Goal: Task Accomplishment & Management: Manage account settings

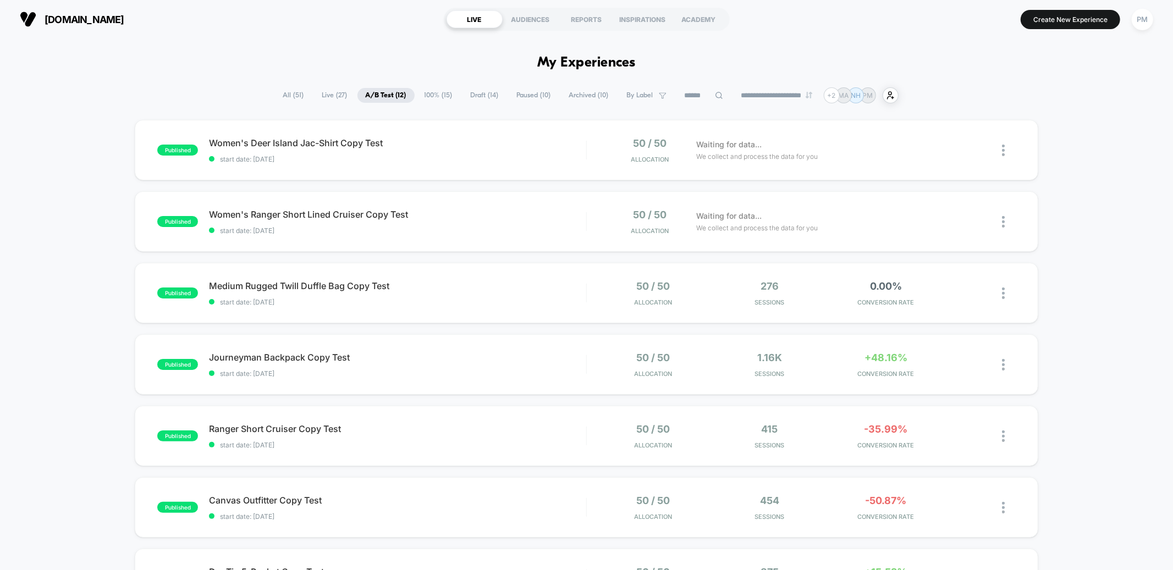
click at [446, 95] on span "100% ( 15 )" at bounding box center [438, 95] width 45 height 15
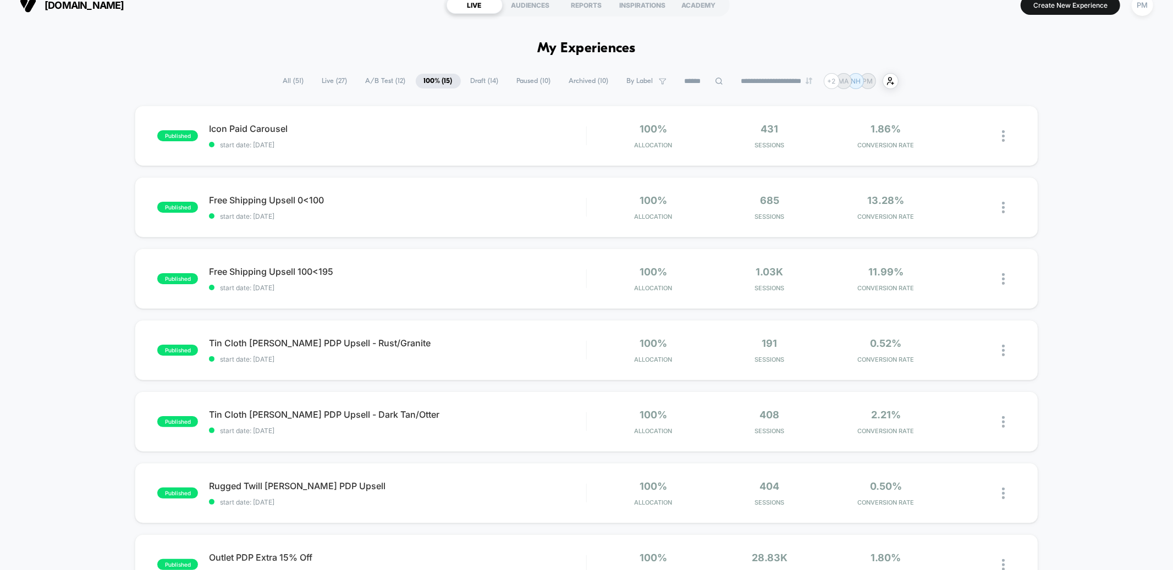
scroll to position [15, 0]
click at [490, 140] on span "start date: [DATE]" at bounding box center [397, 144] width 377 height 8
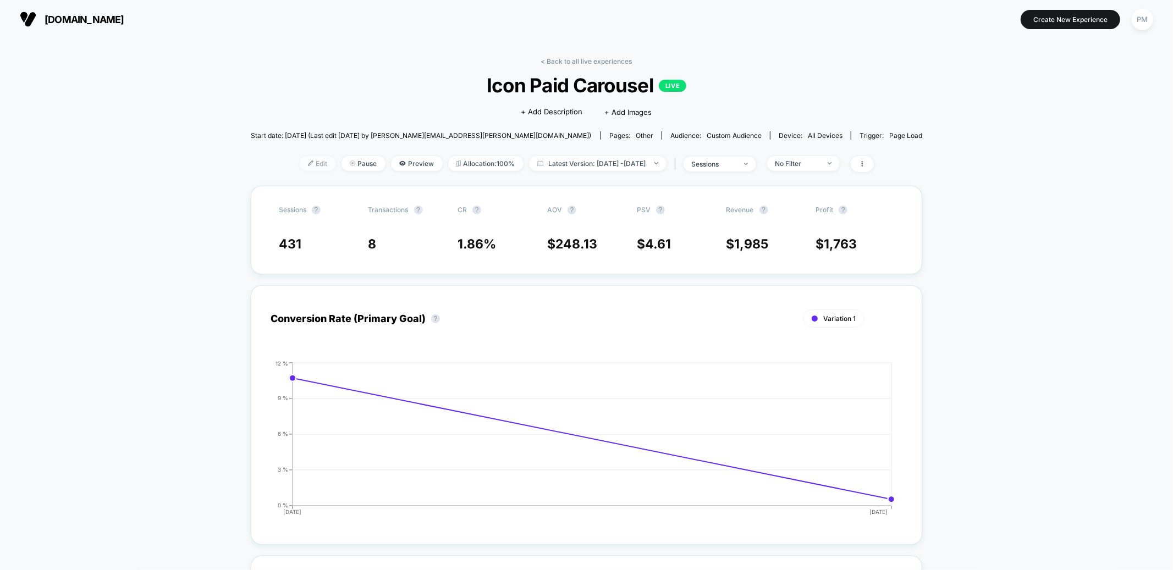
click at [300, 161] on span "Edit" at bounding box center [318, 163] width 36 height 15
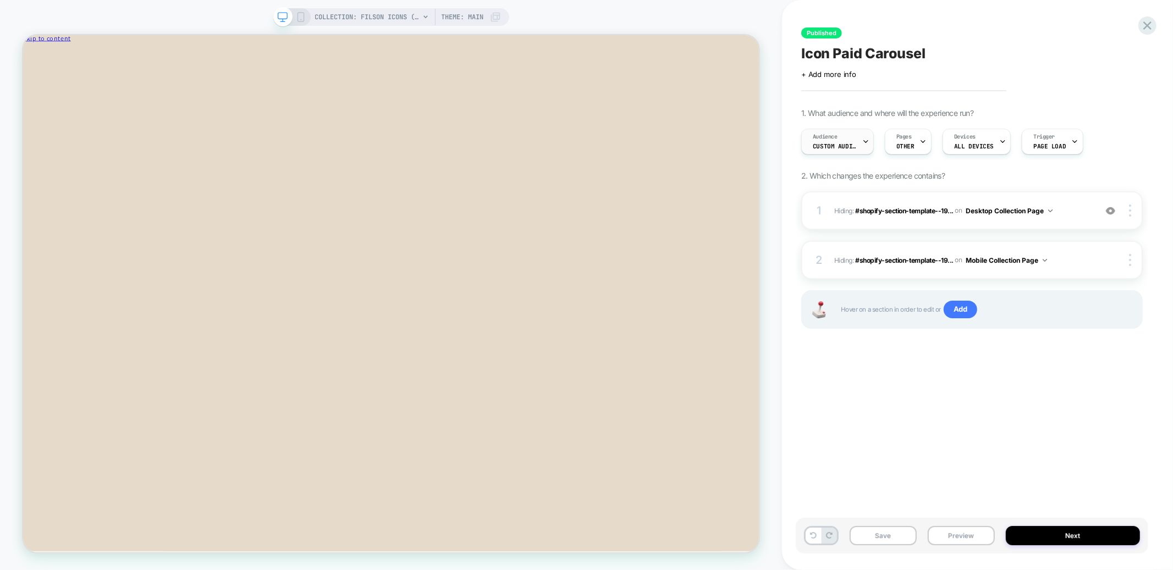
click at [851, 142] on span "Custom Audience" at bounding box center [835, 146] width 44 height 8
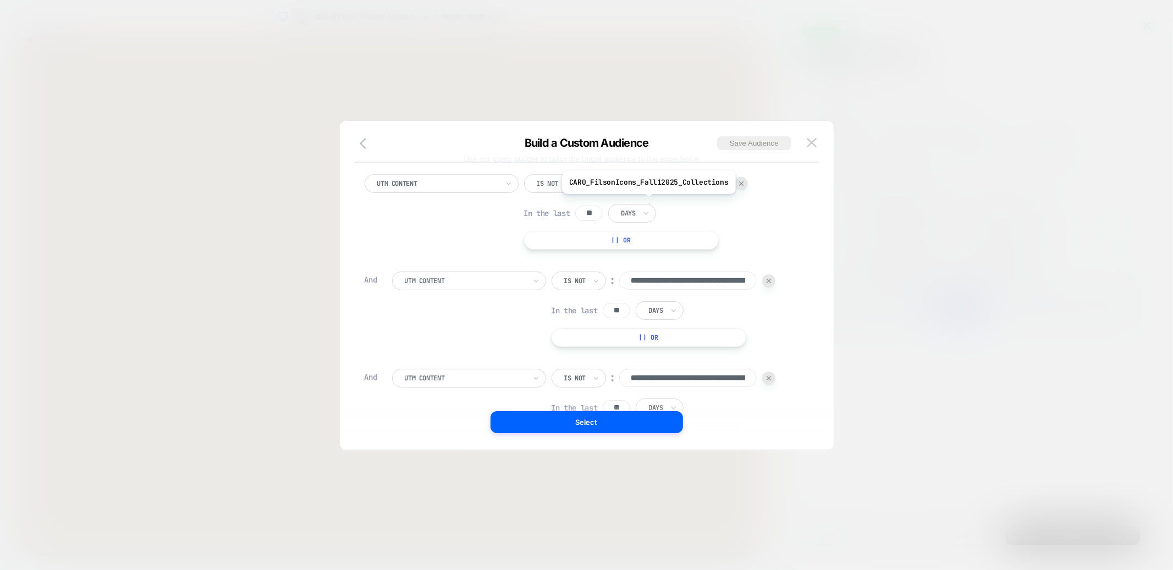
scroll to position [23, 0]
click at [642, 83] on div at bounding box center [586, 285] width 1173 height 570
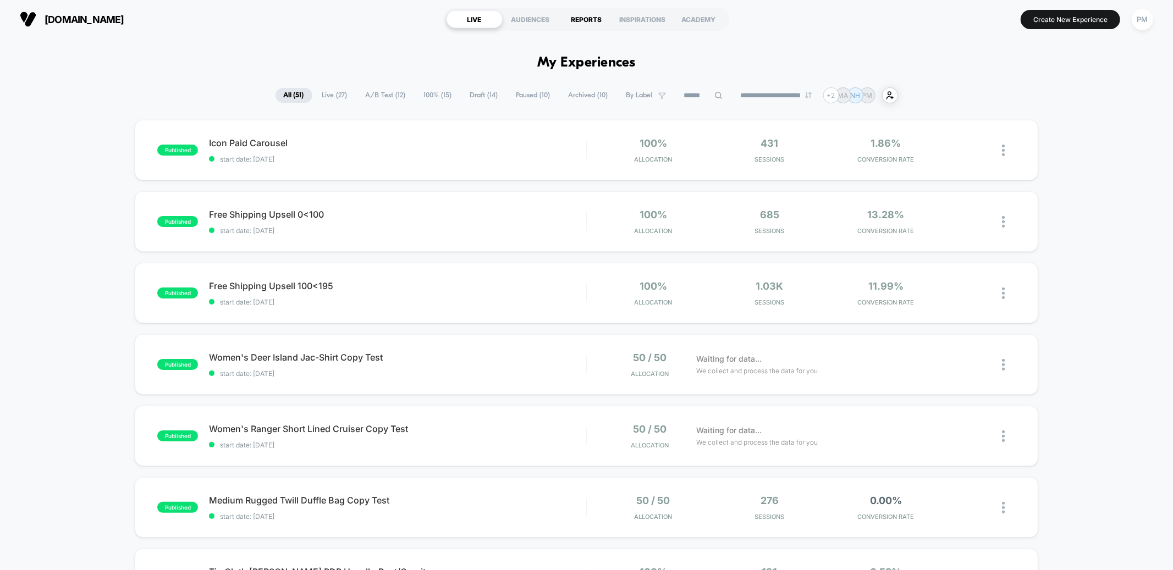
click at [588, 22] on div "REPORTS" at bounding box center [587, 19] width 56 height 18
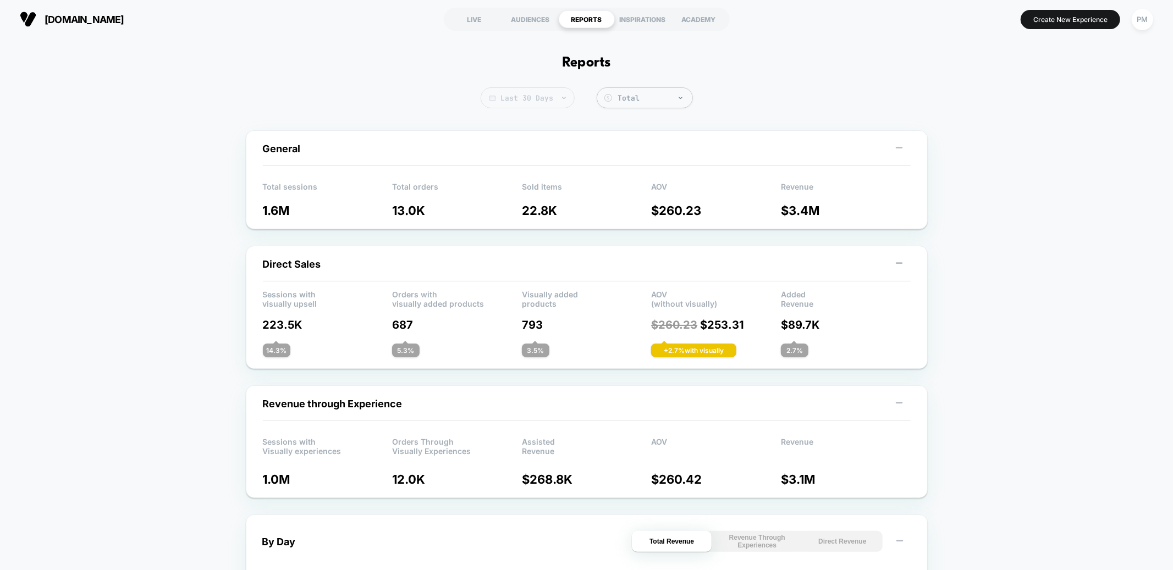
click at [548, 87] on span "Last 30 Days" at bounding box center [528, 97] width 94 height 21
select select "*"
select select "****"
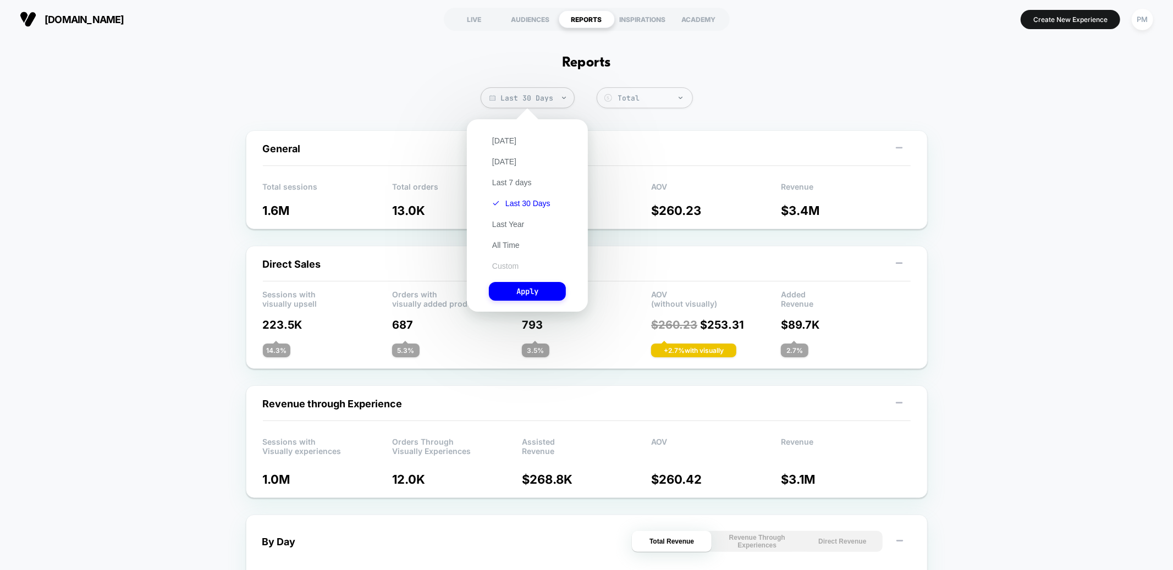
click at [507, 265] on button "Custom" at bounding box center [505, 266] width 33 height 10
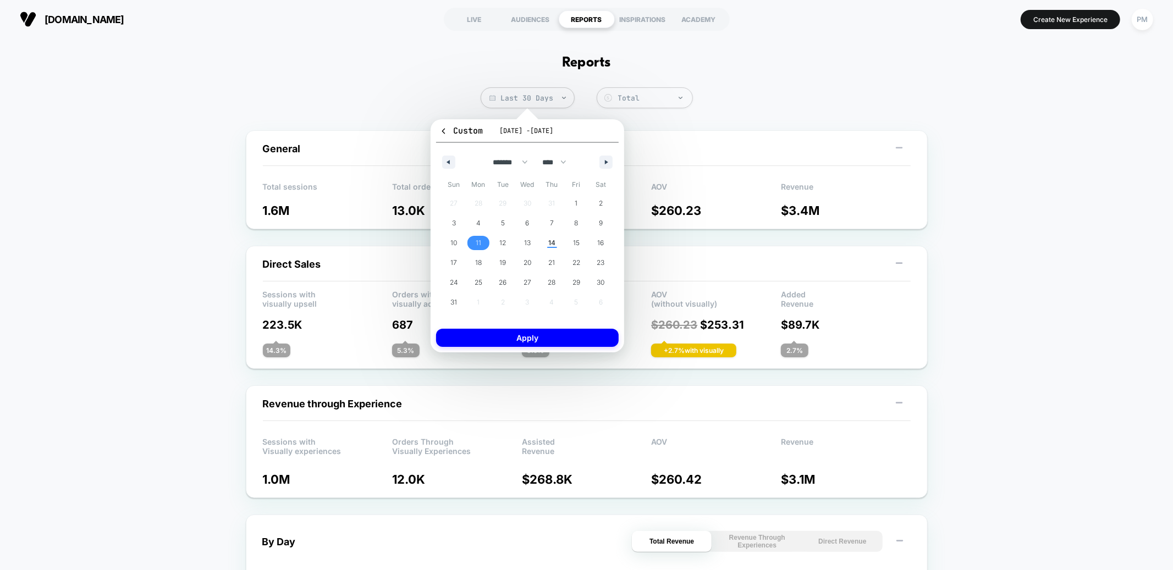
click at [476, 241] on span "11" at bounding box center [479, 243] width 6 height 20
click at [552, 242] on span "14" at bounding box center [551, 243] width 7 height 20
click at [539, 336] on button "Apply" at bounding box center [527, 338] width 183 height 18
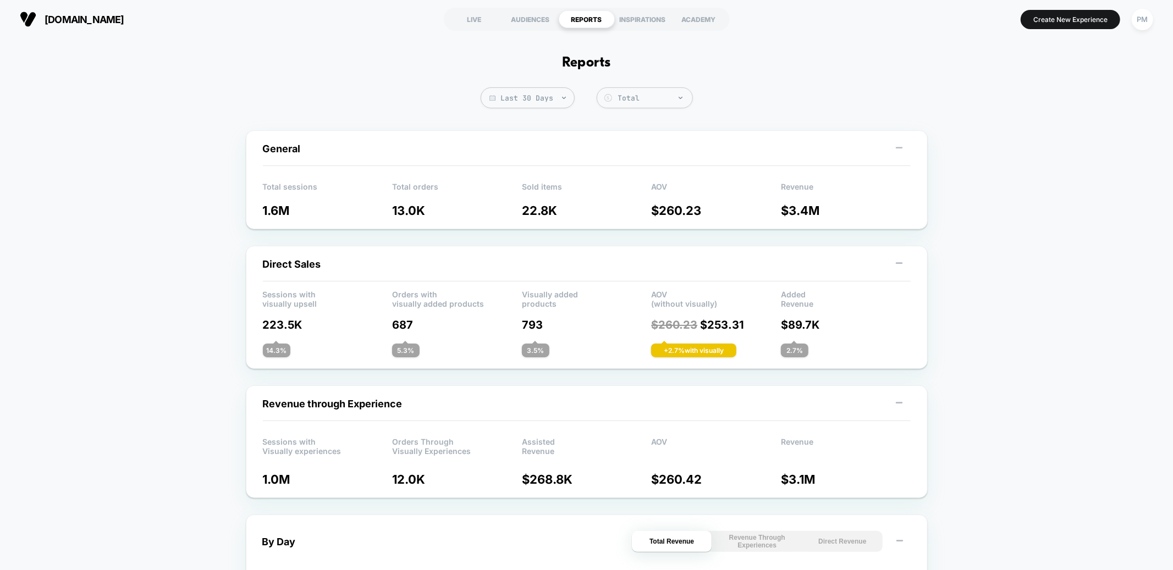
click at [550, 95] on span "Last 30 Days" at bounding box center [528, 97] width 94 height 21
select select "*"
select select "****"
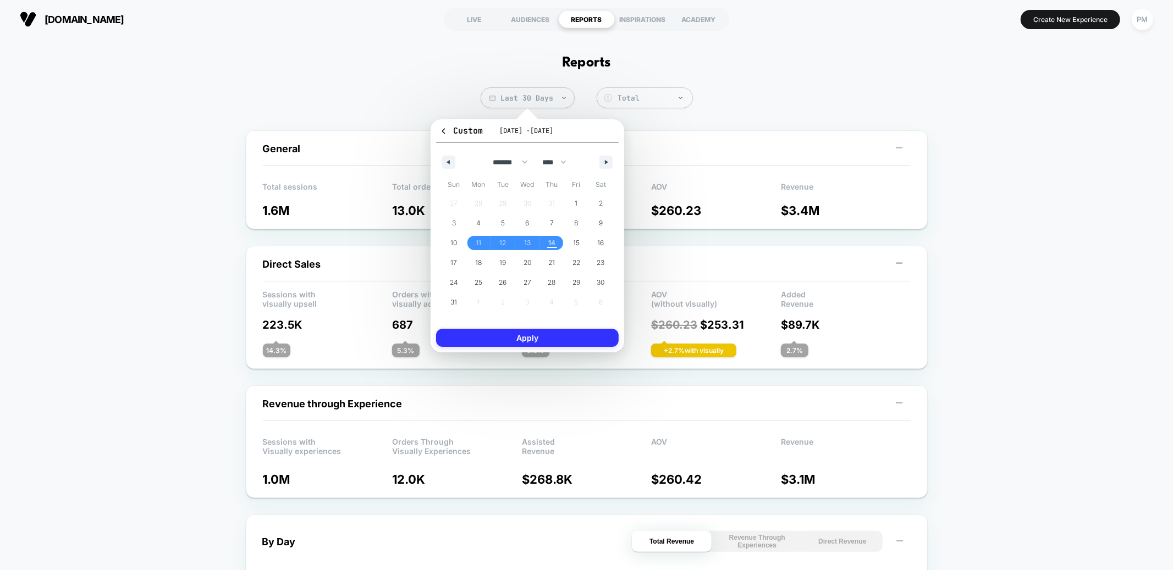
click at [536, 334] on button "Apply" at bounding box center [527, 338] width 183 height 18
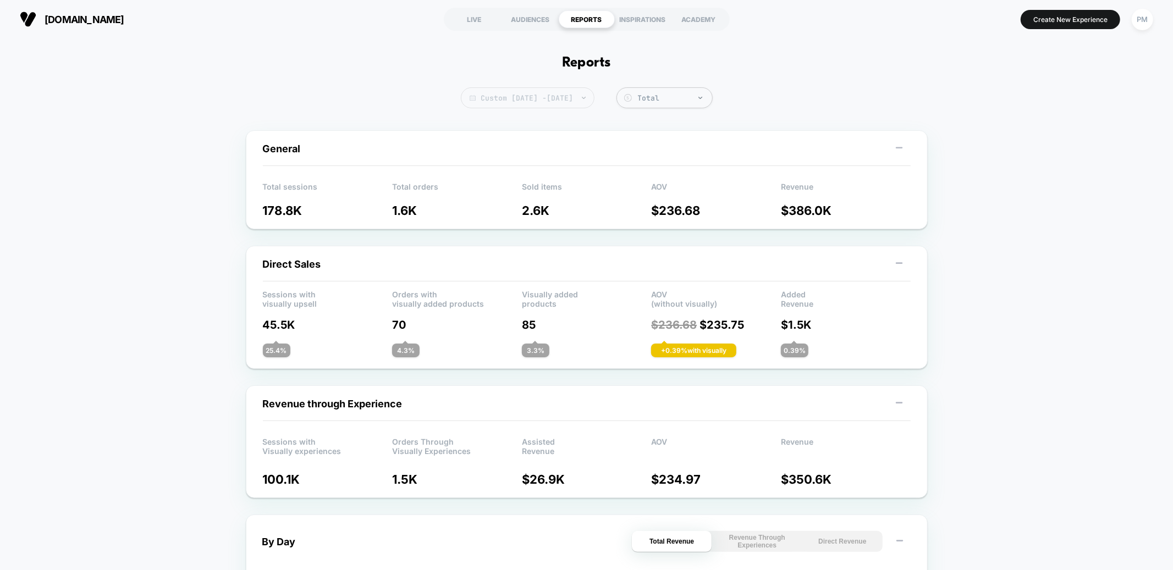
click at [594, 98] on span "Custom Aug 11, 2025 - Aug 14, 2025" at bounding box center [528, 97] width 134 height 21
select select "*"
select select "****"
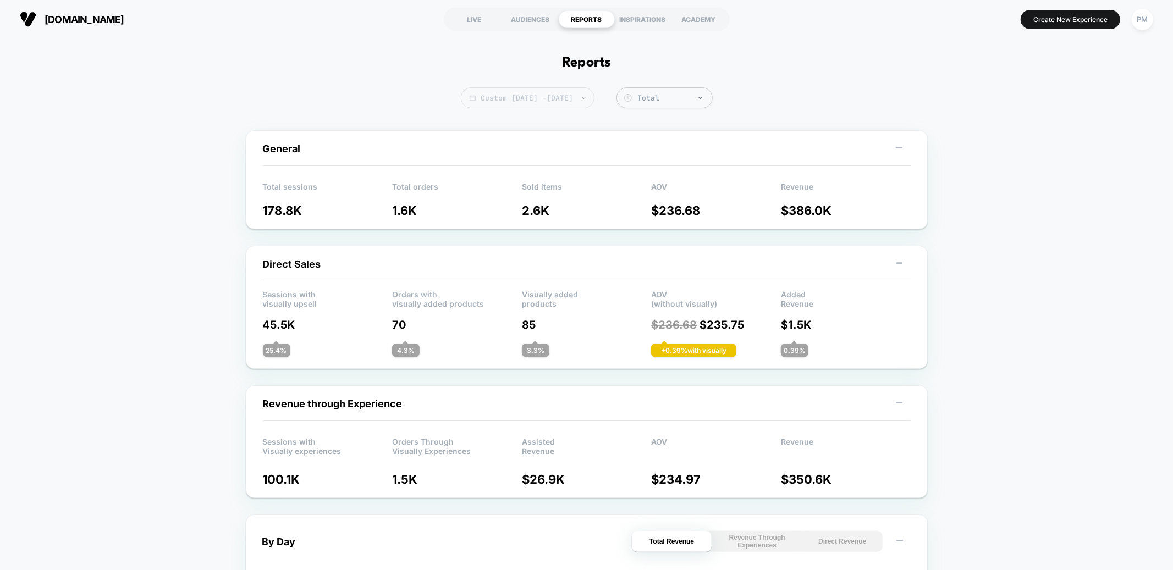
click at [491, 102] on span "Custom Aug 11, 2025 - Aug 14, 2025" at bounding box center [528, 97] width 134 height 21
select select "*"
select select "****"
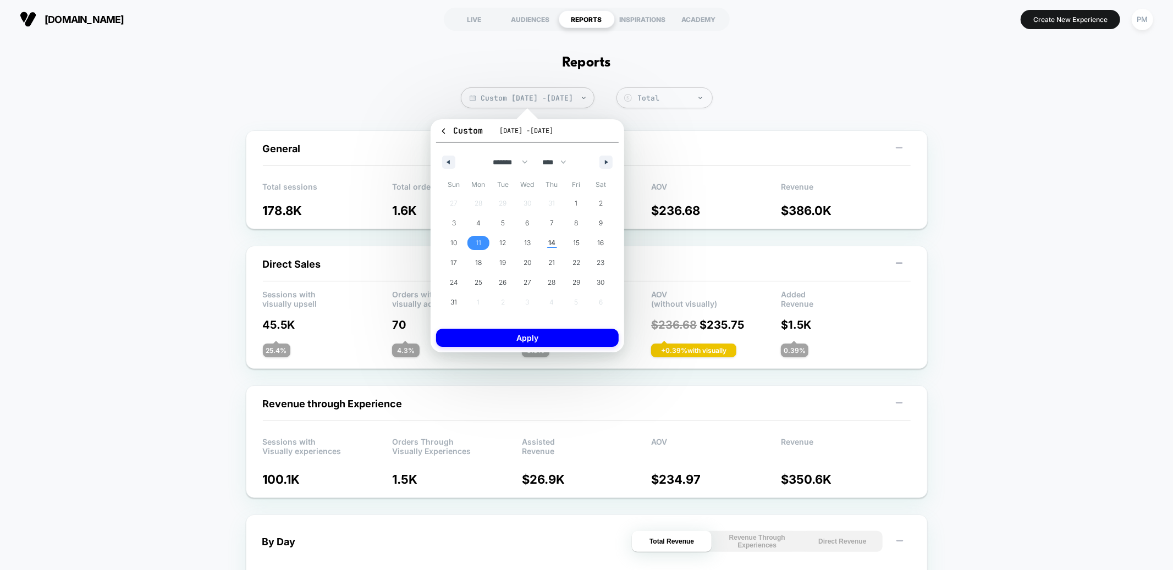
click at [480, 237] on span "11" at bounding box center [479, 243] width 6 height 20
click at [532, 241] on span "13" at bounding box center [527, 243] width 25 height 14
click at [559, 334] on button "Apply" at bounding box center [527, 338] width 183 height 18
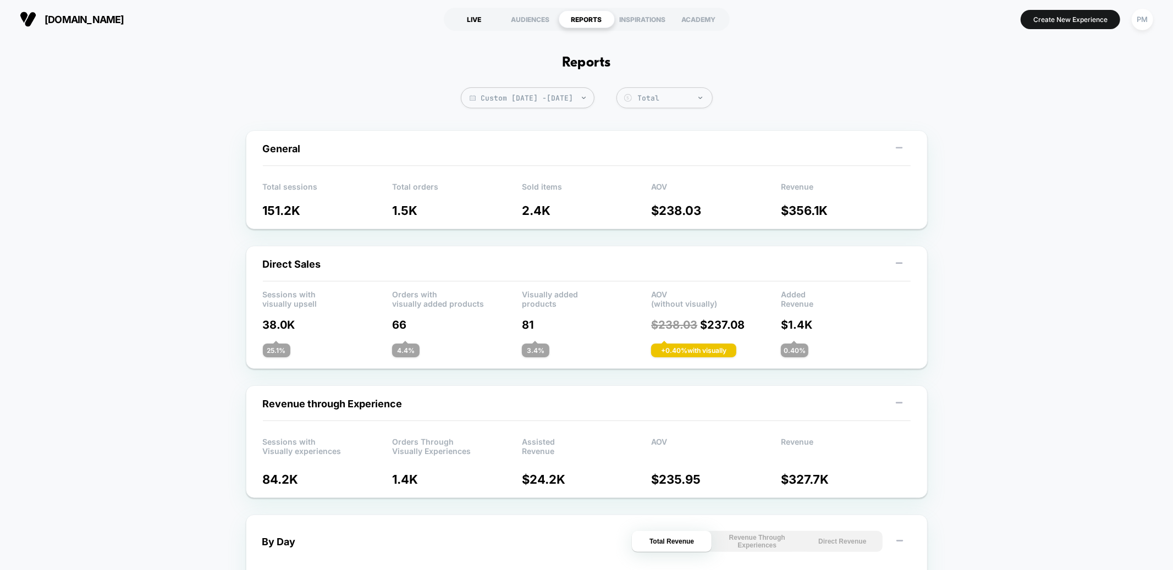
click at [477, 17] on div "LIVE" at bounding box center [475, 19] width 56 height 18
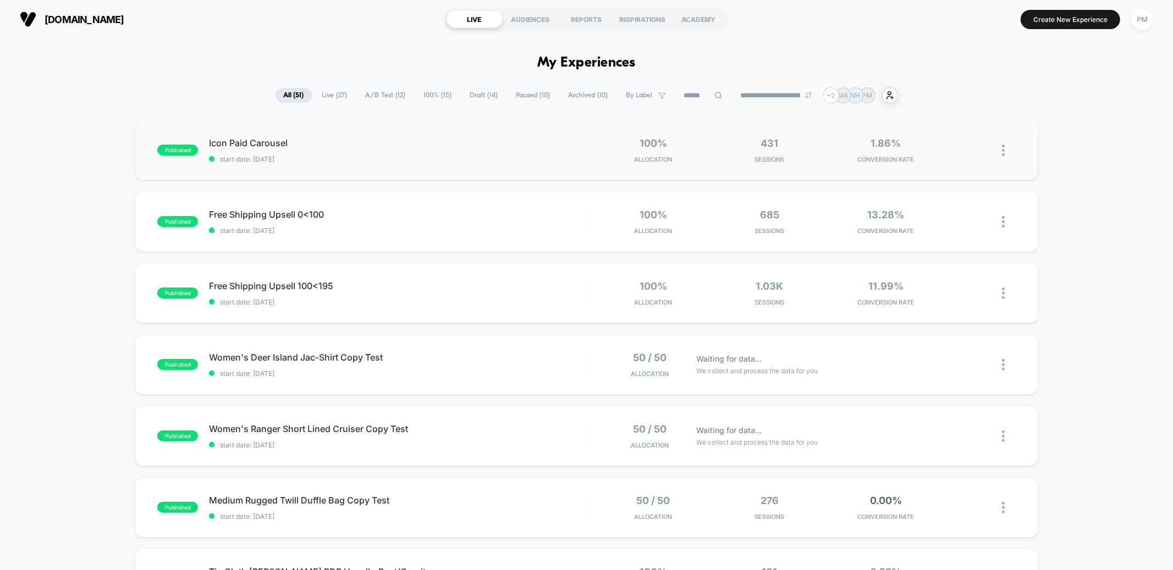
click at [547, 168] on div "published Icon Paid Carousel start date: 8/13/2025 100% Allocation 431 Sessions…" at bounding box center [586, 150] width 903 height 61
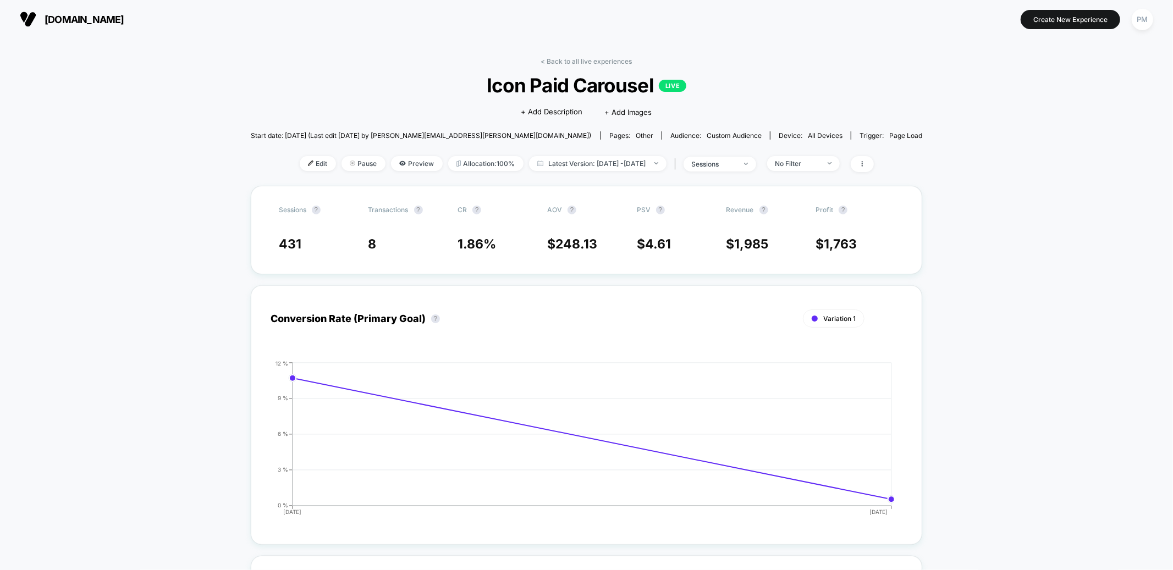
click at [602, 59] on link "< Back to all live experiences" at bounding box center [586, 61] width 91 height 8
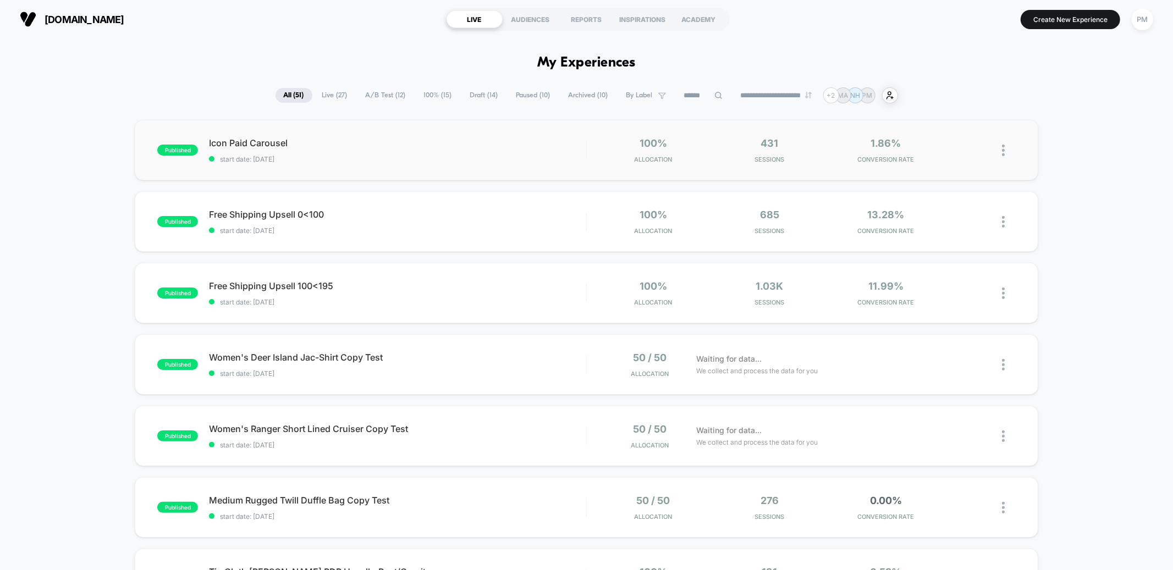
click at [402, 130] on div "published Icon Paid Carousel start date: 8/13/2025 100% Allocation 431 Sessions…" at bounding box center [586, 150] width 903 height 61
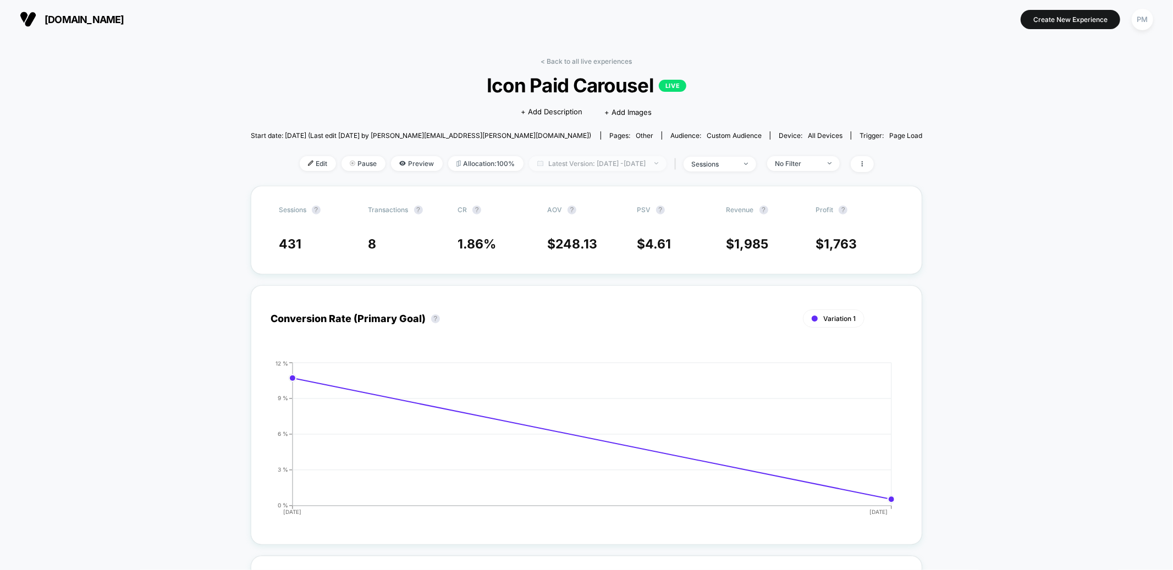
click at [593, 161] on span "Latest Version: Aug 13, 2025 - Aug 14, 2025" at bounding box center [598, 163] width 138 height 15
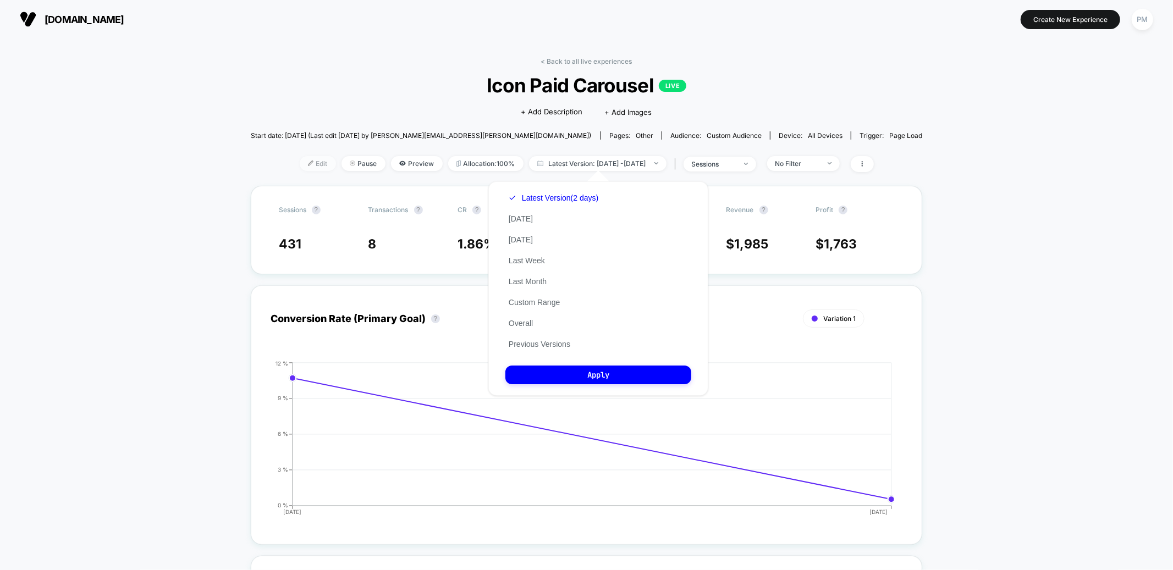
click at [300, 168] on span "Edit" at bounding box center [318, 163] width 36 height 15
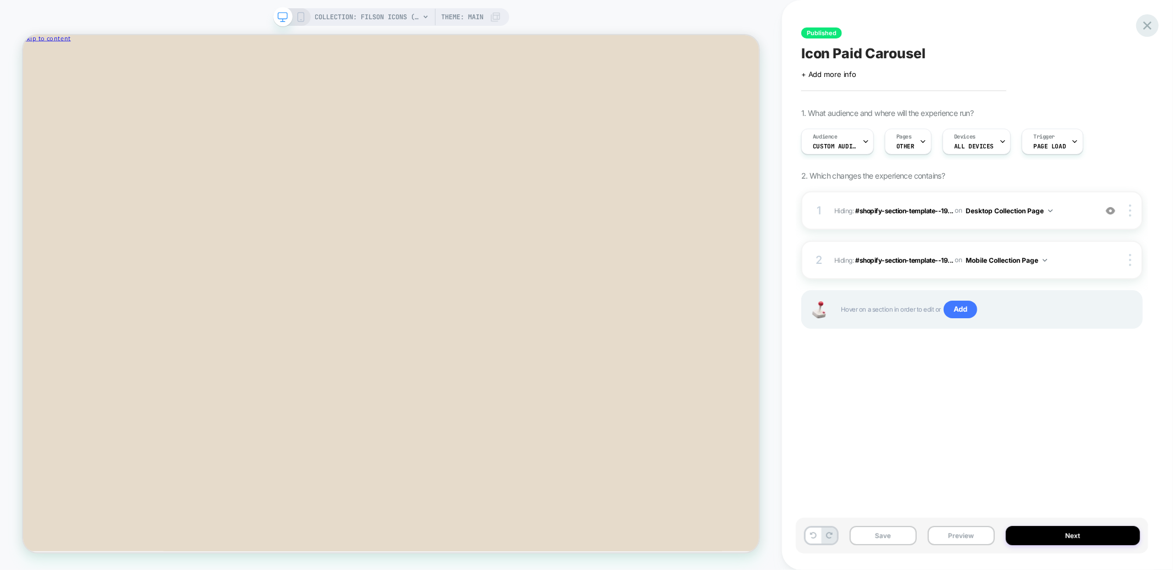
click at [1147, 27] on icon at bounding box center [1147, 25] width 15 height 15
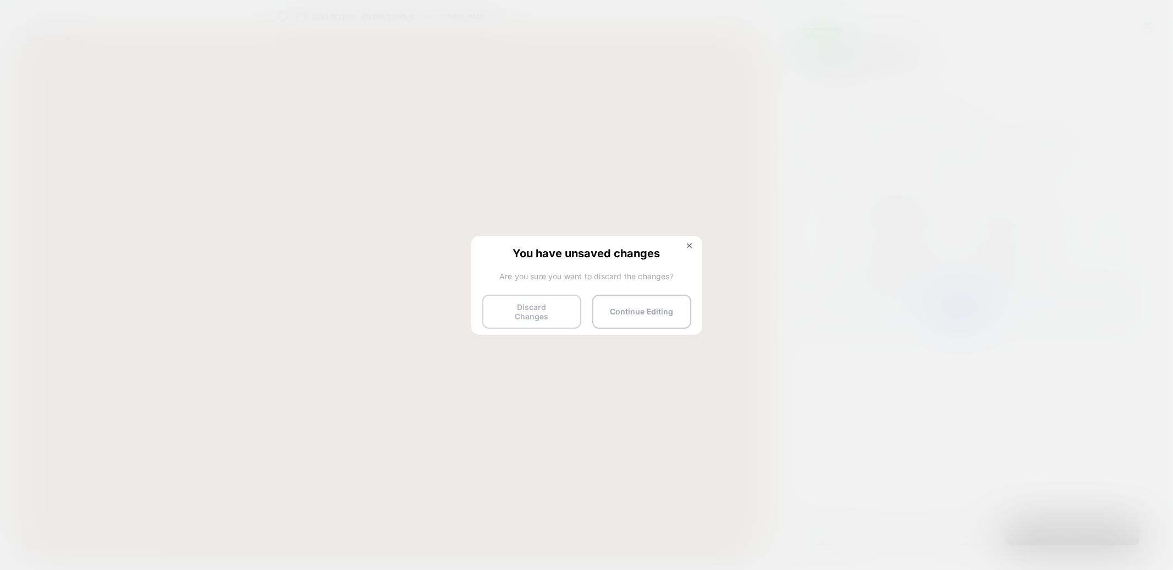
click at [544, 309] on button "Discard Changes" at bounding box center [531, 312] width 99 height 34
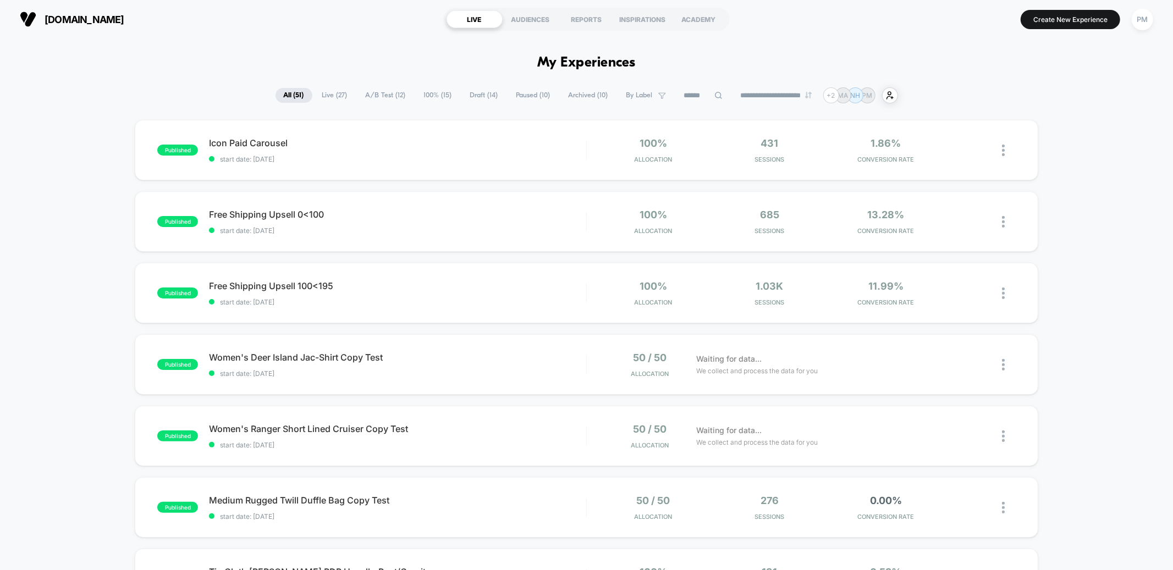
click at [386, 93] on span "A/B Test ( 12 )" at bounding box center [386, 95] width 57 height 15
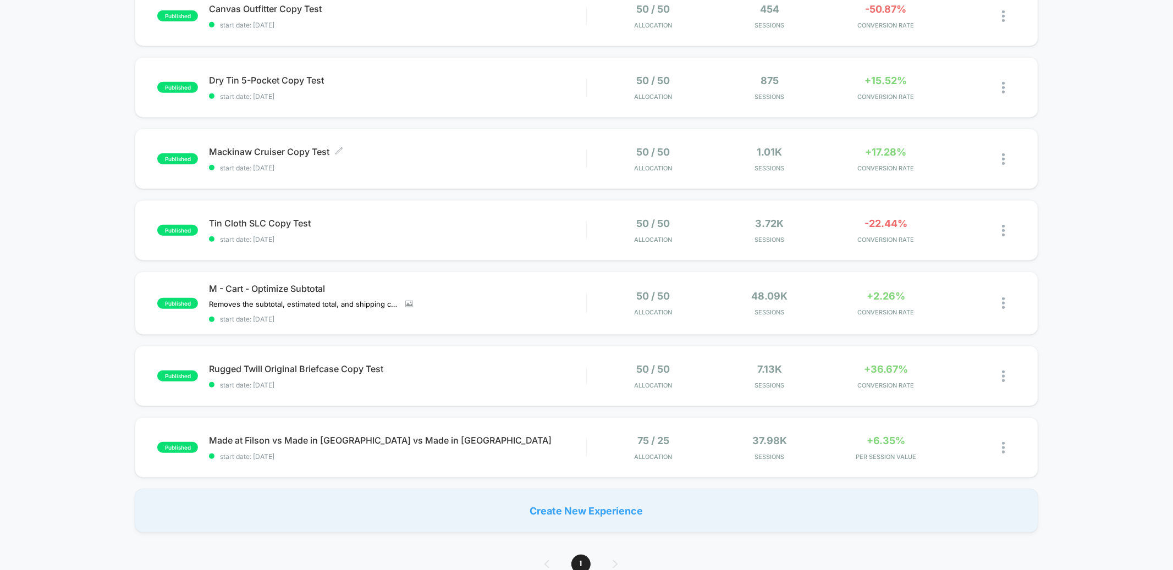
scroll to position [476, 0]
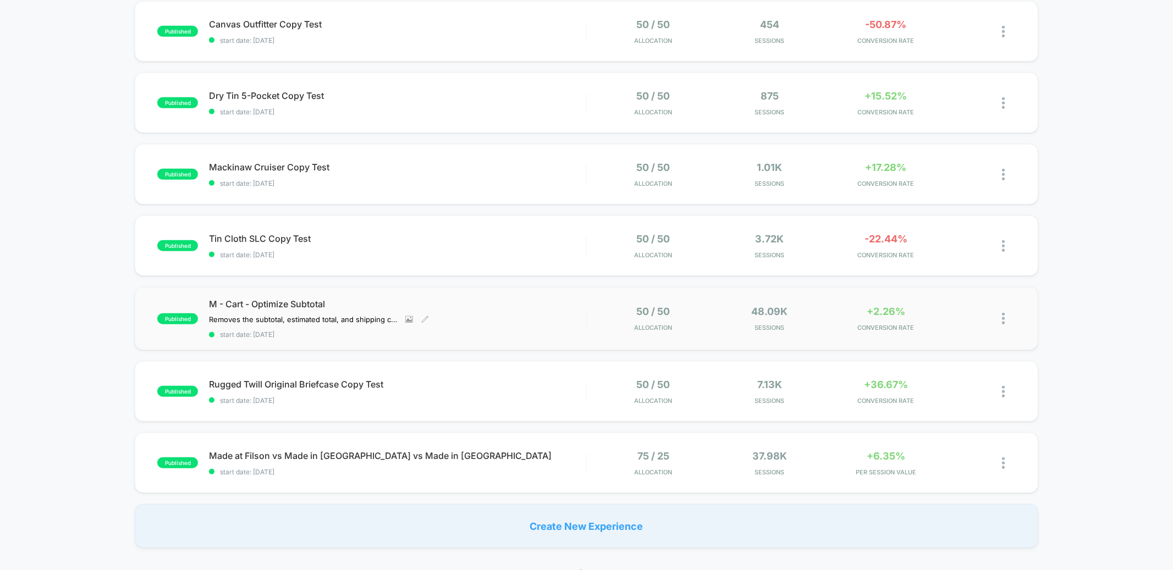
click at [516, 303] on span "M - Cart - Optimize Subtotal" at bounding box center [397, 304] width 377 height 11
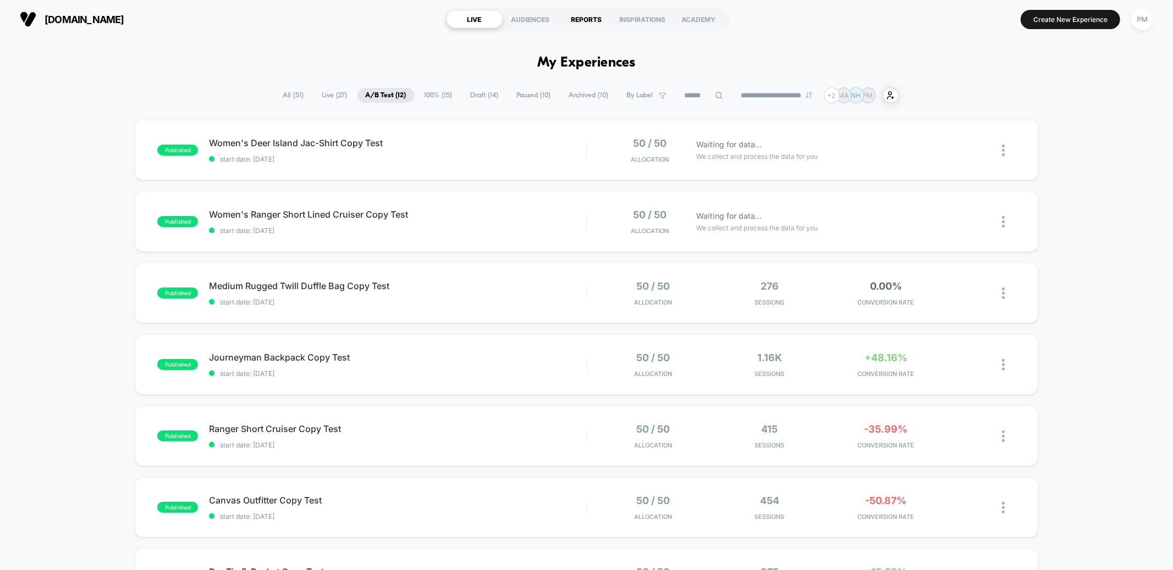
click at [590, 23] on div "REPORTS" at bounding box center [587, 19] width 56 height 18
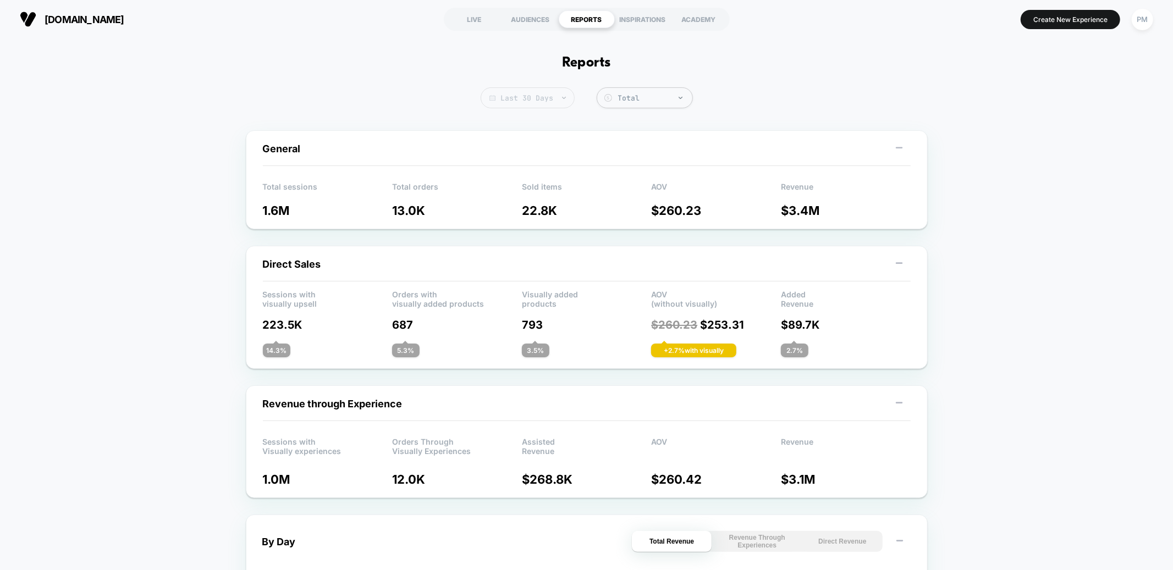
click at [529, 90] on span "Last 30 Days" at bounding box center [528, 97] width 94 height 21
select select "*"
select select "****"
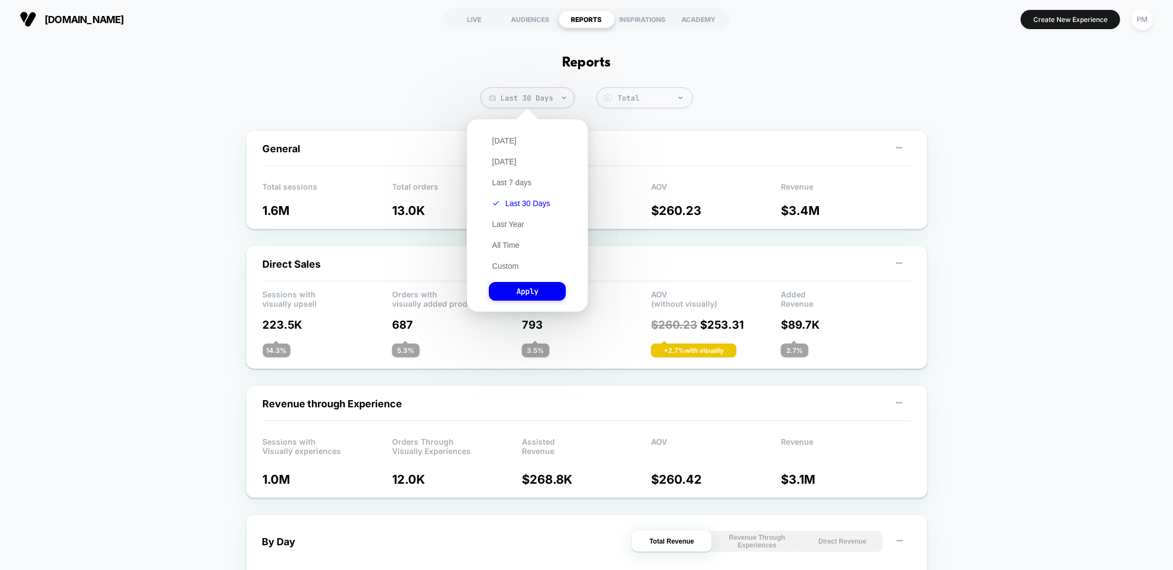
click at [504, 271] on div "Today Yesterday Last 7 days Last 30 Days Last Year All Time Custom Apply" at bounding box center [527, 216] width 110 height 182
click at [503, 265] on button "Custom" at bounding box center [505, 266] width 33 height 10
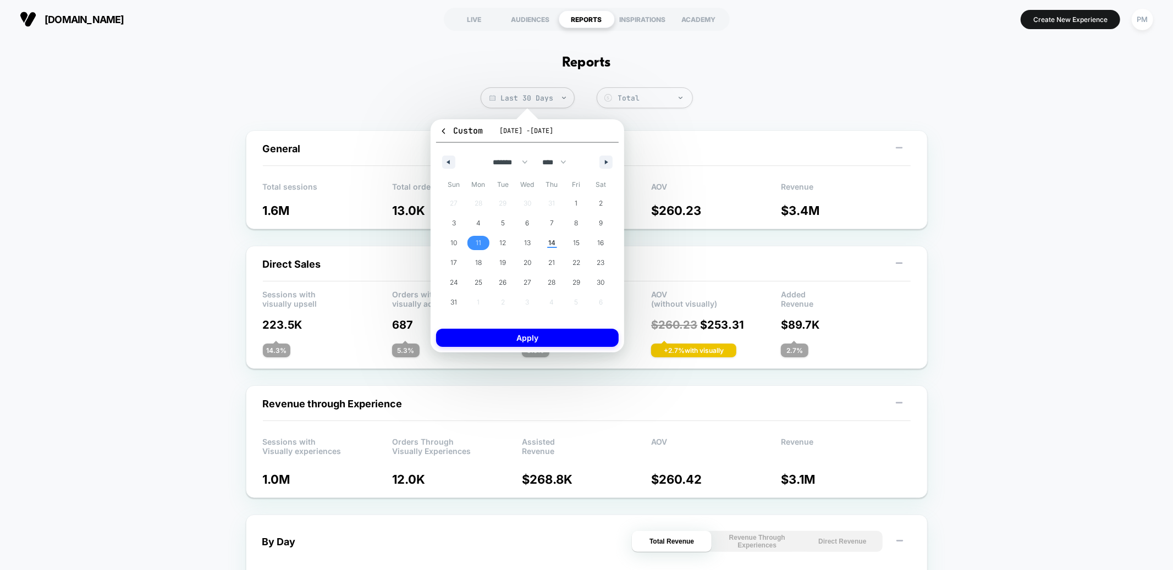
click at [484, 240] on span "11" at bounding box center [478, 243] width 25 height 14
click at [548, 243] on span "14" at bounding box center [551, 243] width 7 height 20
click at [549, 340] on button "Apply" at bounding box center [527, 338] width 183 height 18
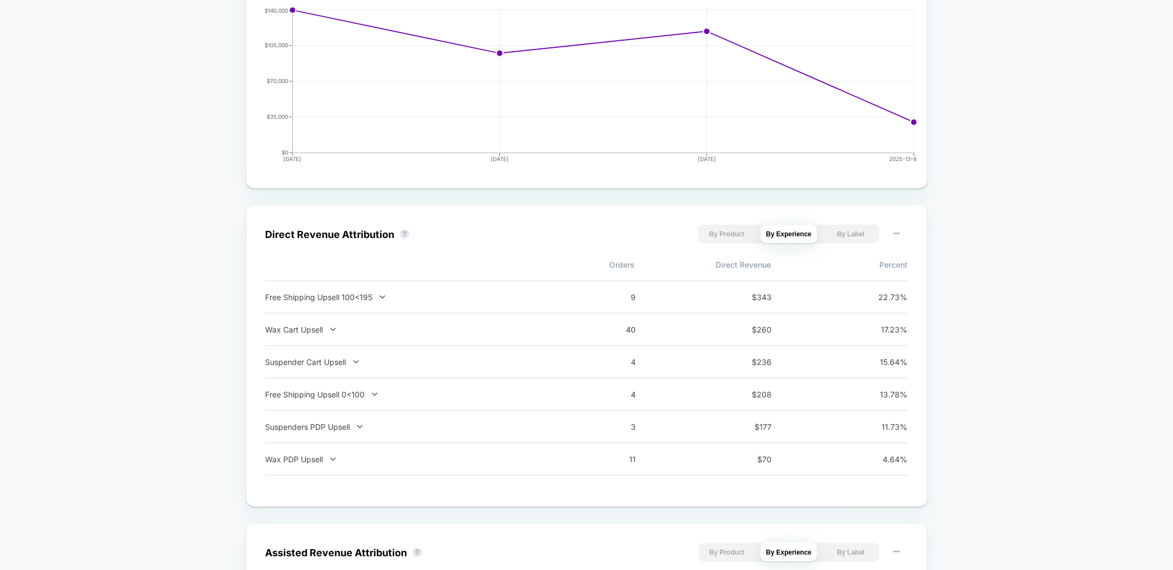
scroll to position [585, 0]
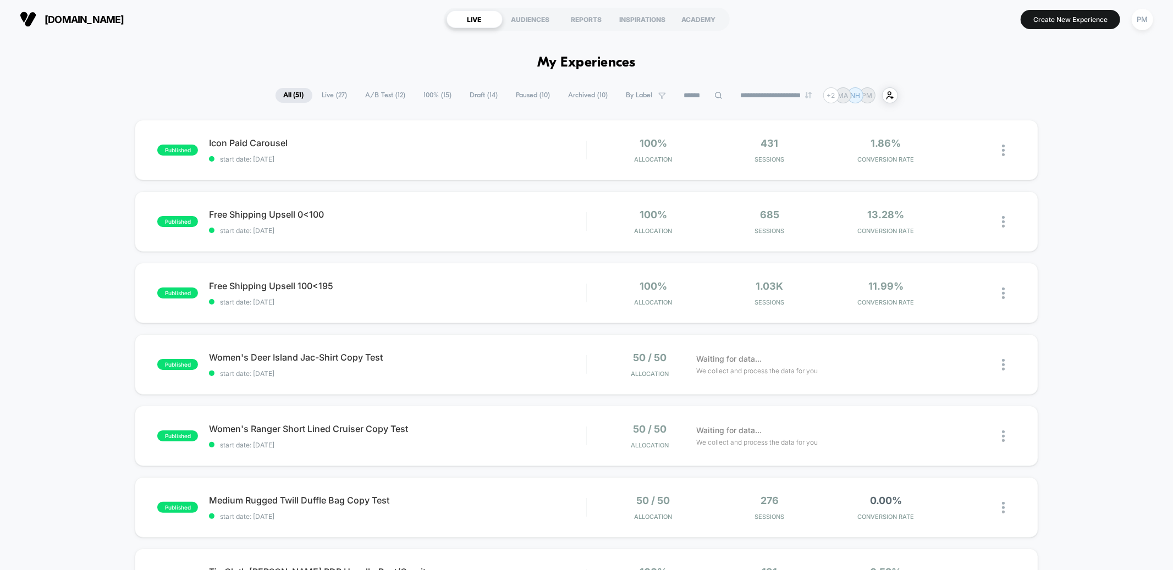
click at [473, 91] on span "Draft ( 14 )" at bounding box center [484, 95] width 45 height 15
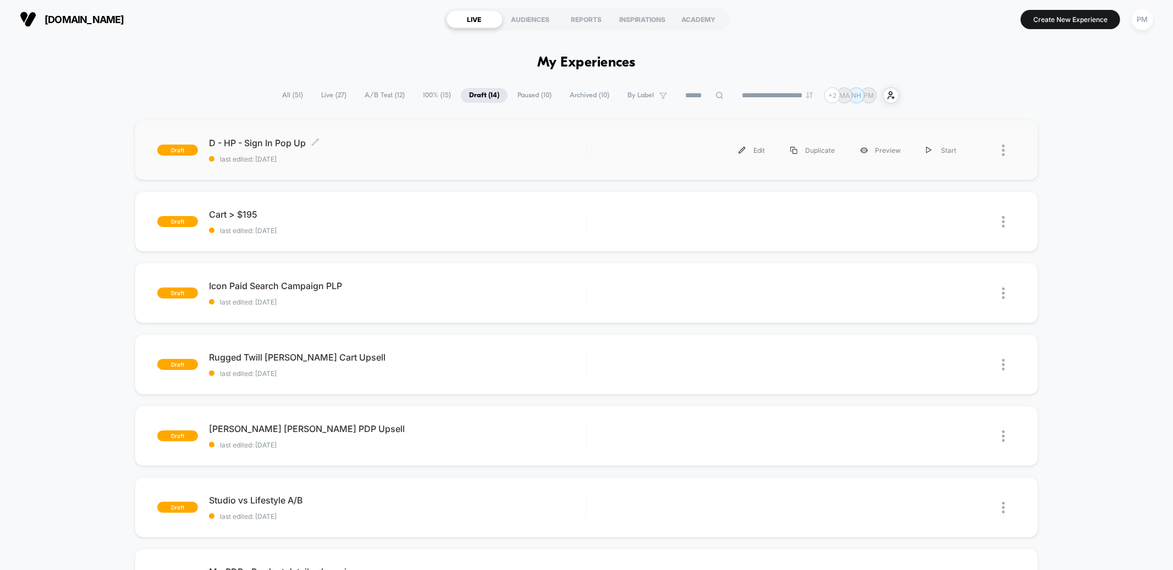
click at [452, 138] on span "D - HP - Sign In Pop Up Click to edit experience details" at bounding box center [397, 143] width 377 height 11
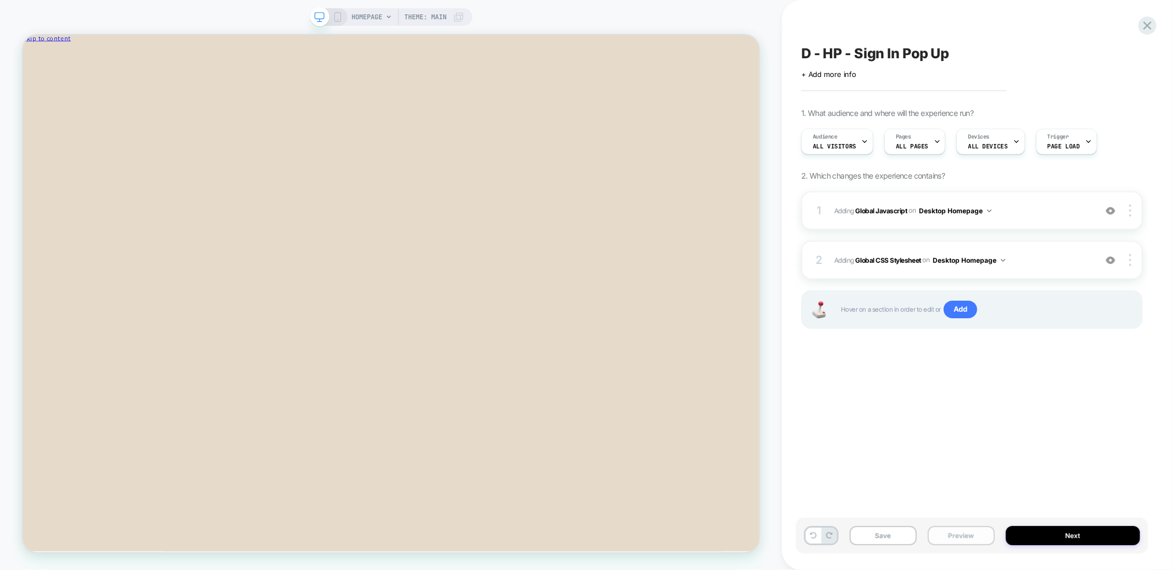
click at [944, 532] on button "Preview" at bounding box center [961, 535] width 67 height 19
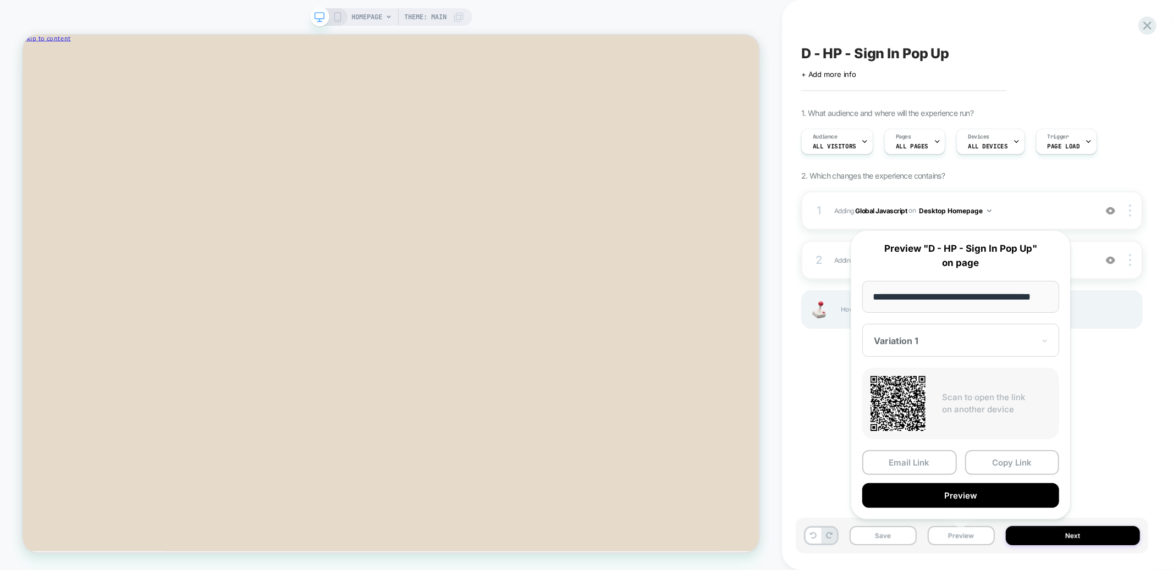
scroll to position [0, 17]
click at [916, 499] on button "Preview" at bounding box center [960, 496] width 197 height 25
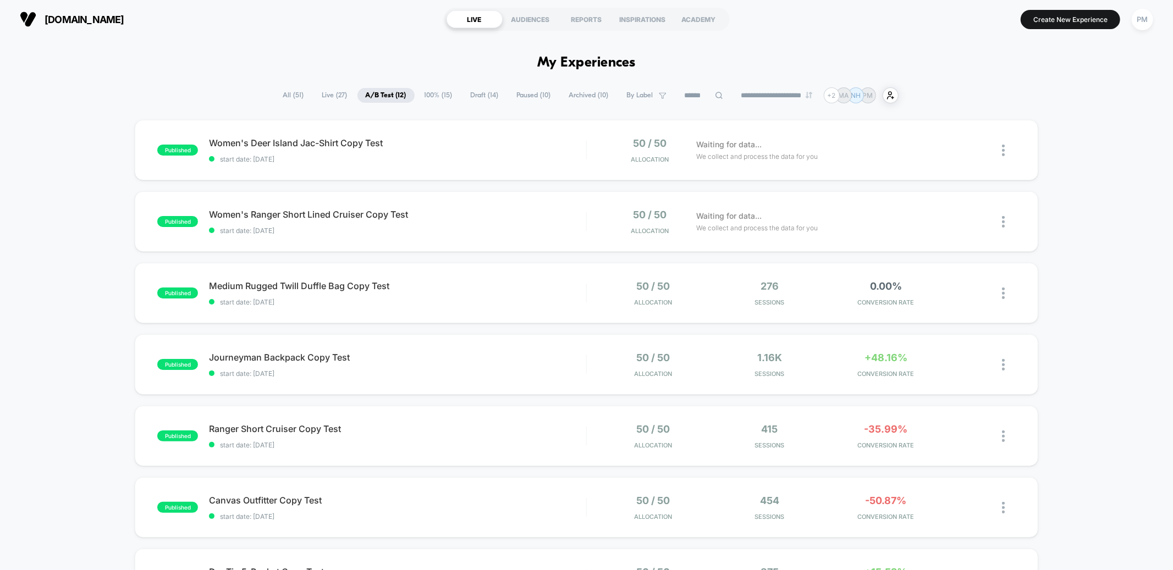
click at [469, 93] on span "Draft ( 14 )" at bounding box center [485, 95] width 45 height 15
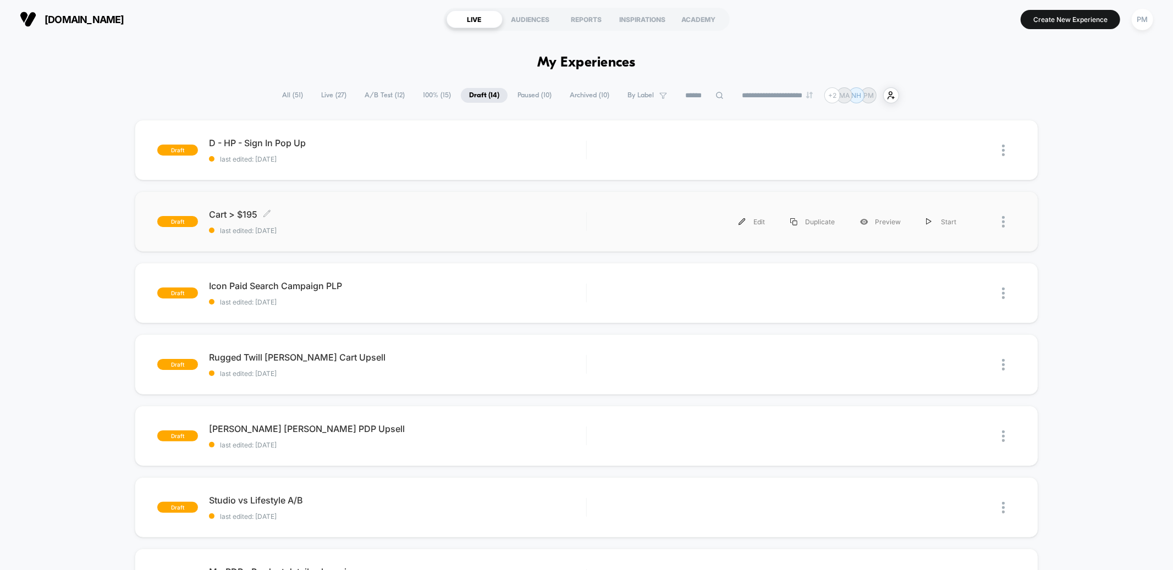
click at [443, 231] on span "last edited: 8/13/2025" at bounding box center [397, 231] width 377 height 8
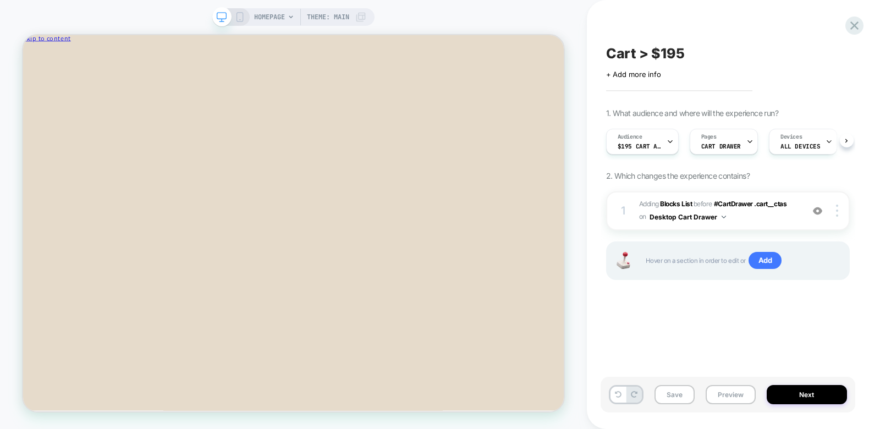
scroll to position [0, 1]
click at [723, 394] on button "Preview" at bounding box center [731, 394] width 50 height 19
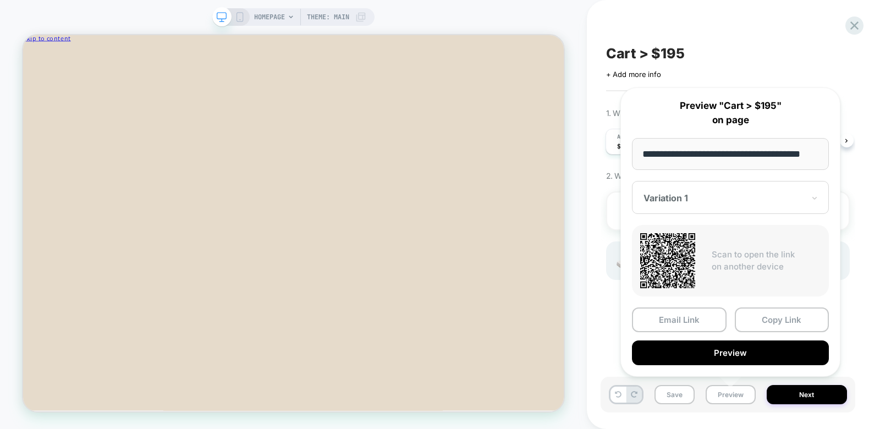
scroll to position [0, 15]
click at [697, 351] on button "Preview" at bounding box center [730, 352] width 197 height 25
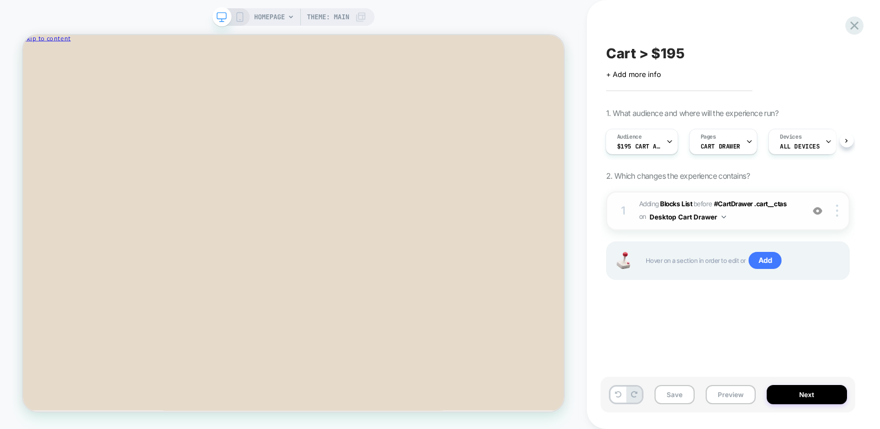
click at [768, 226] on div "1 #_loomi_addon_1755036876587 Adding Blocks List BEFORE #CartDrawer .cart__ctas…" at bounding box center [728, 210] width 244 height 39
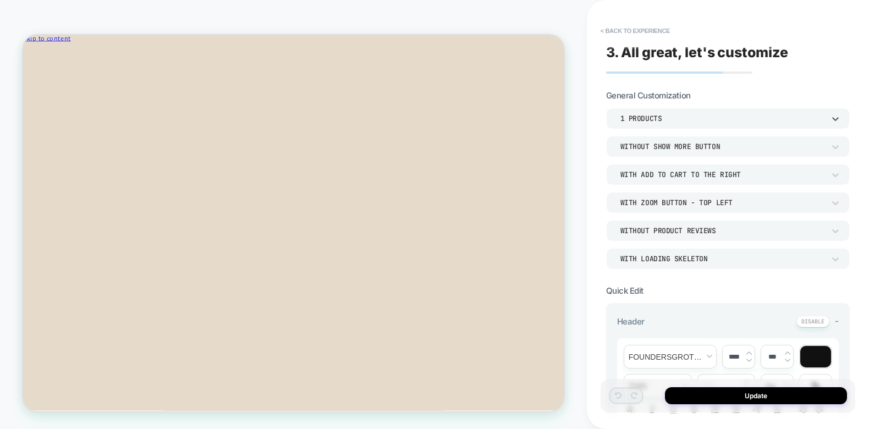
click at [659, 117] on div "1 Products" at bounding box center [722, 118] width 204 height 9
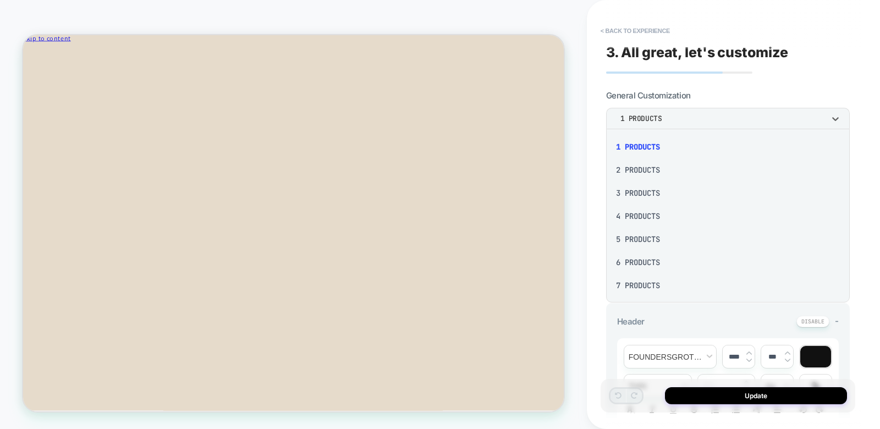
click at [648, 172] on div "2 Products" at bounding box center [728, 169] width 235 height 23
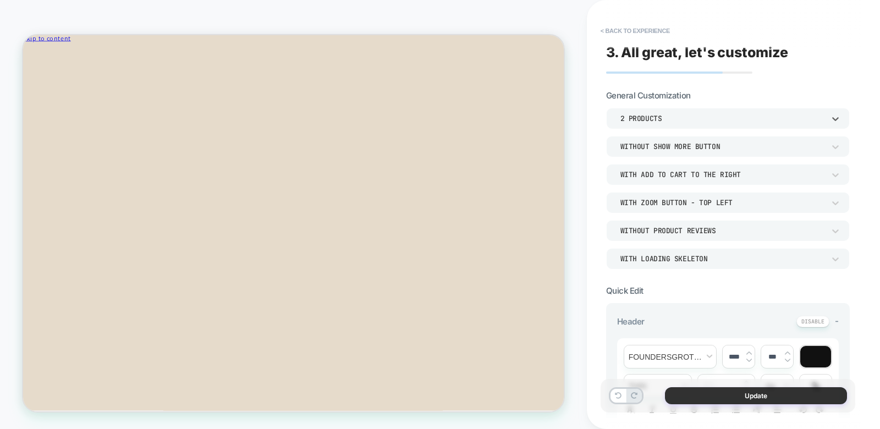
click at [733, 400] on button "Update" at bounding box center [756, 395] width 182 height 17
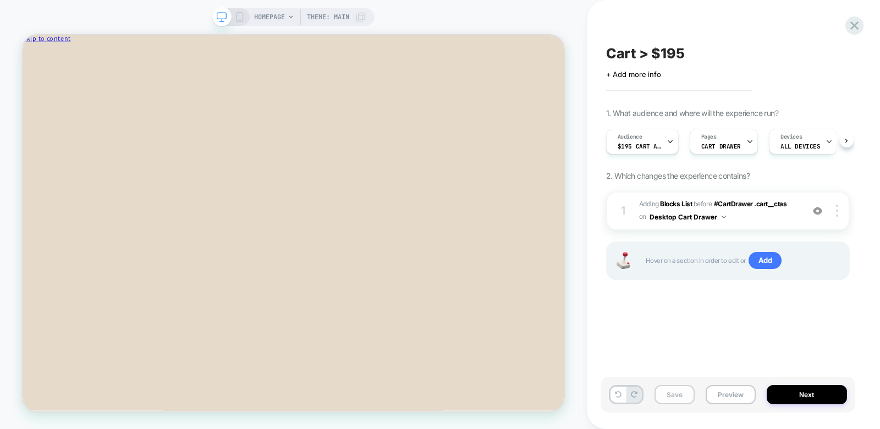
scroll to position [0, 1]
click at [680, 398] on button "Save" at bounding box center [675, 394] width 40 height 19
click at [728, 396] on button "Preview" at bounding box center [731, 394] width 50 height 19
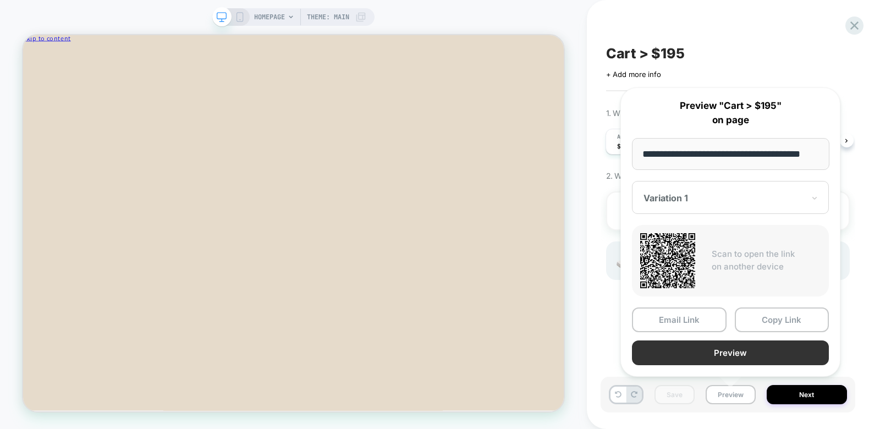
scroll to position [0, 0]
click at [703, 347] on button "Preview" at bounding box center [730, 352] width 197 height 25
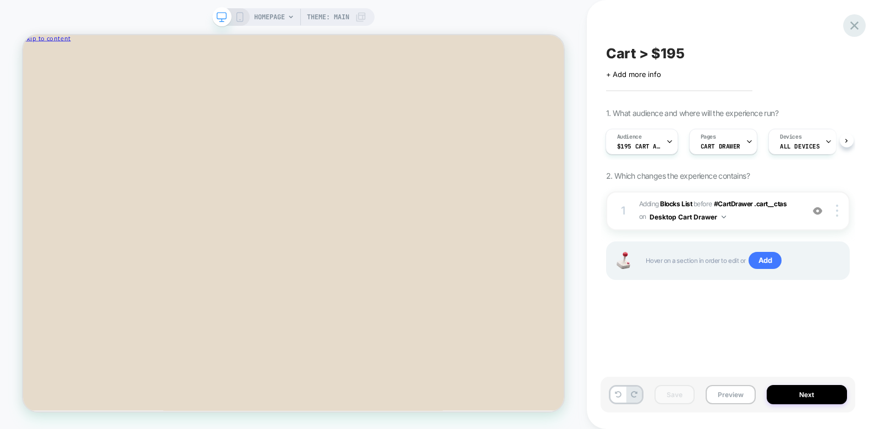
click at [857, 25] on icon at bounding box center [854, 25] width 15 height 15
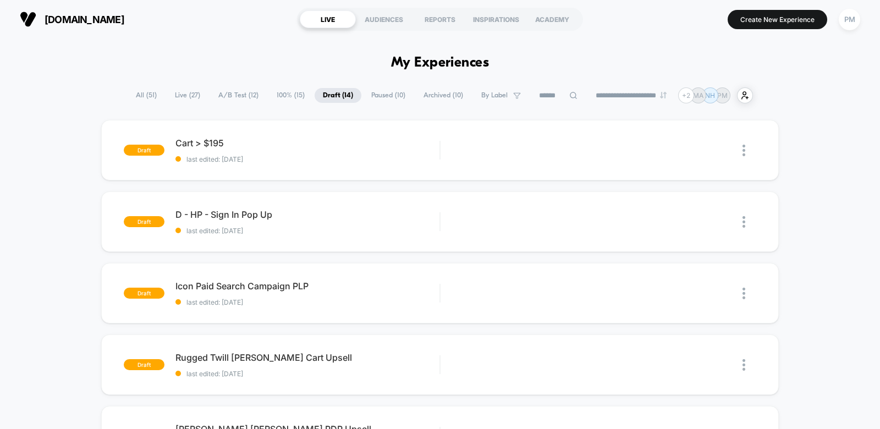
click at [393, 88] on span "Paused ( 10 )" at bounding box center [388, 95] width 51 height 15
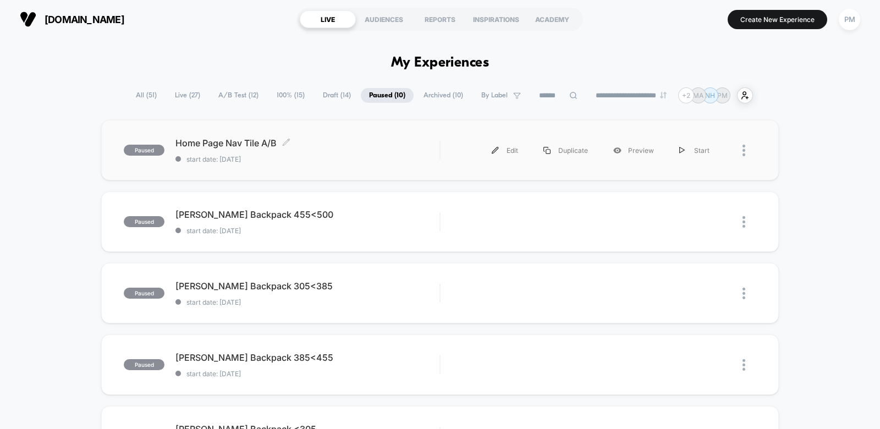
click at [351, 149] on div "Home Page Nav Tile A/B Click to edit experience details Click to edit experienc…" at bounding box center [307, 151] width 264 height 26
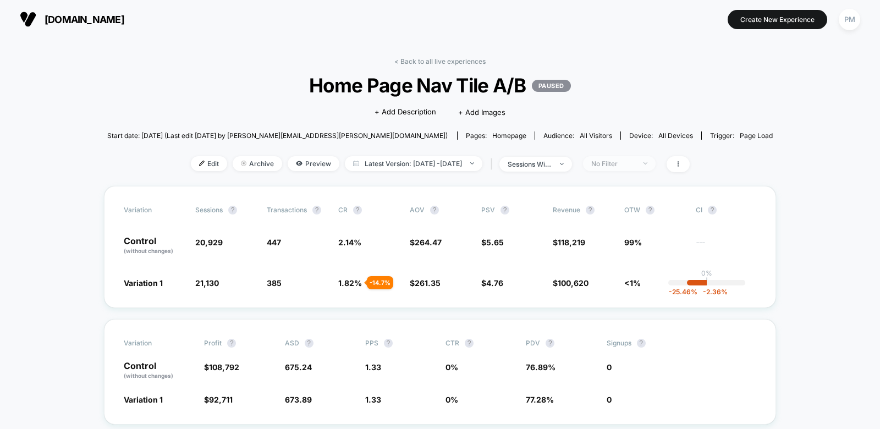
click at [618, 163] on div "No Filter" at bounding box center [613, 164] width 44 height 8
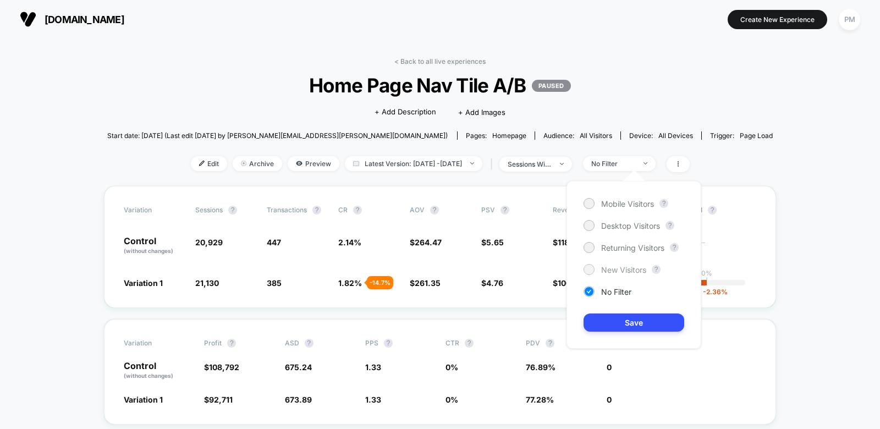
click at [588, 266] on div at bounding box center [589, 269] width 8 height 8
click at [593, 314] on button "Save" at bounding box center [634, 323] width 101 height 18
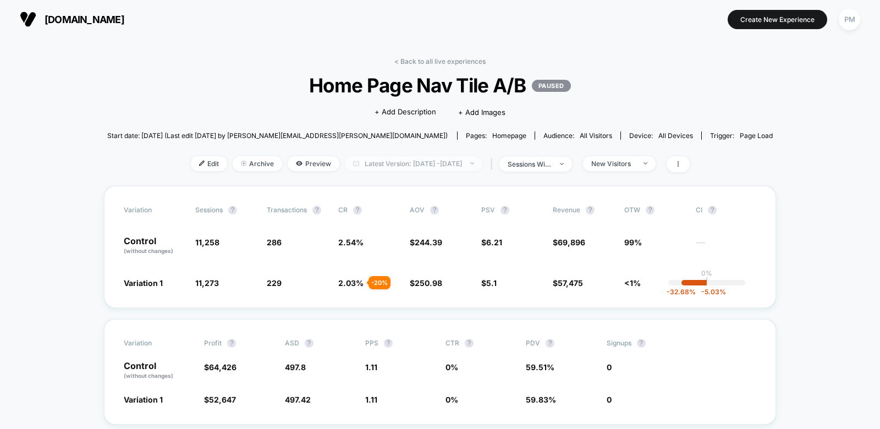
click at [417, 158] on span "Latest Version: Aug 7, 2025 - Aug 14, 2025" at bounding box center [414, 163] width 138 height 15
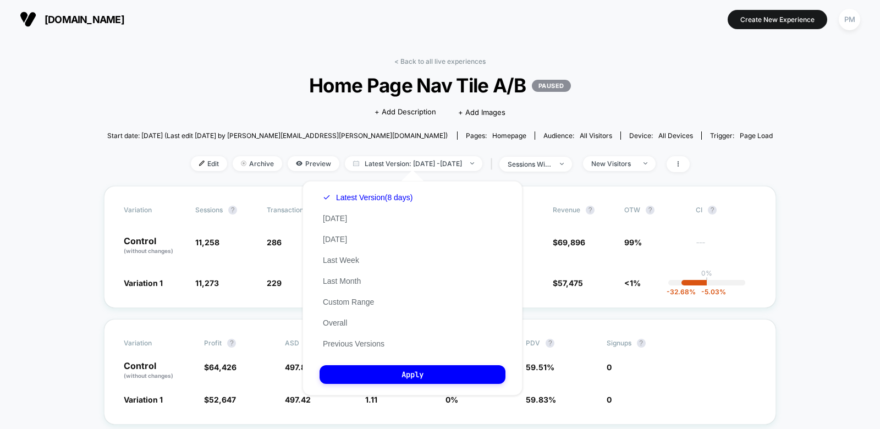
click at [300, 83] on span "Home Page Nav Tile A/B PAUSED" at bounding box center [439, 85] width 599 height 23
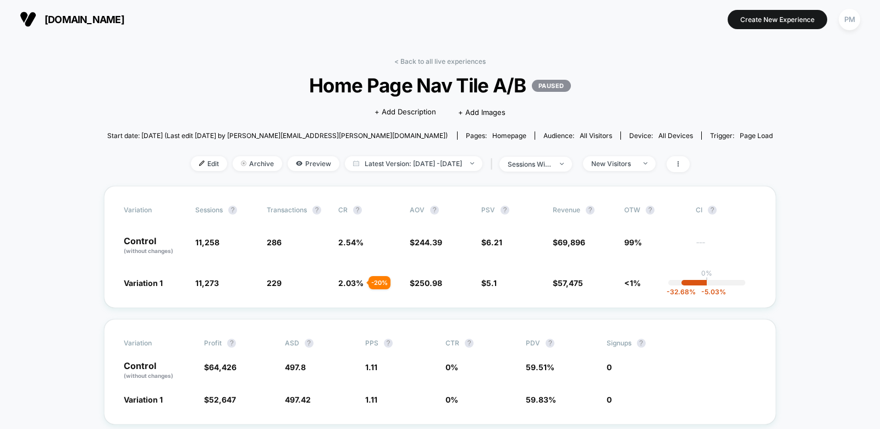
click at [408, 152] on div "< Back to all live experiences Home Page Nav Tile A/B PAUSED Click to edit expe…" at bounding box center [440, 121] width 666 height 129
click at [406, 161] on span "Latest Version: Aug 7, 2025 - Aug 14, 2025" at bounding box center [414, 163] width 138 height 15
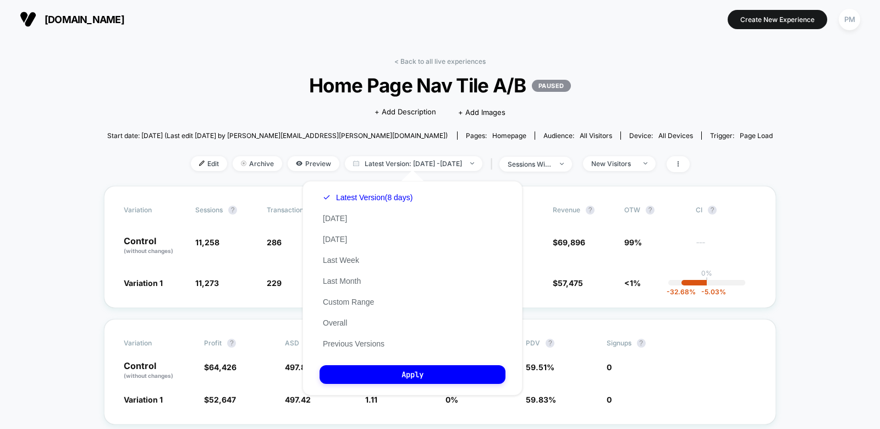
click at [342, 332] on div "Latest Version (8 days) Today Yesterday Last Week Last Month Custom Range Overa…" at bounding box center [368, 270] width 96 height 167
click at [342, 325] on button "Overall" at bounding box center [335, 323] width 31 height 10
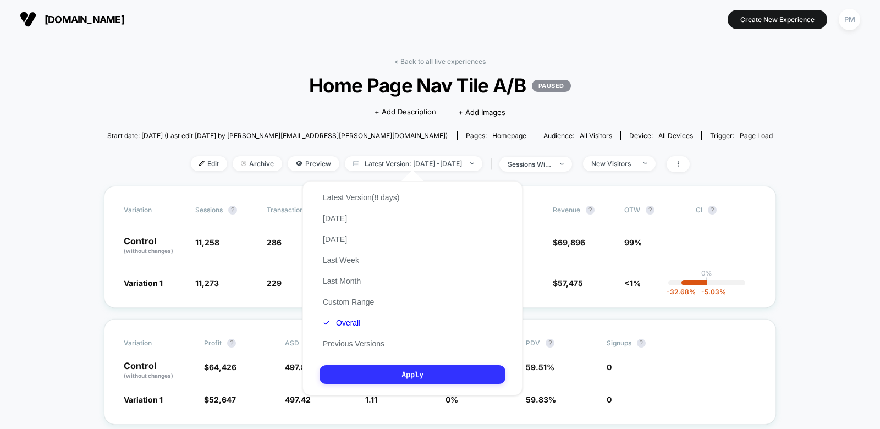
click at [363, 373] on button "Apply" at bounding box center [413, 374] width 186 height 19
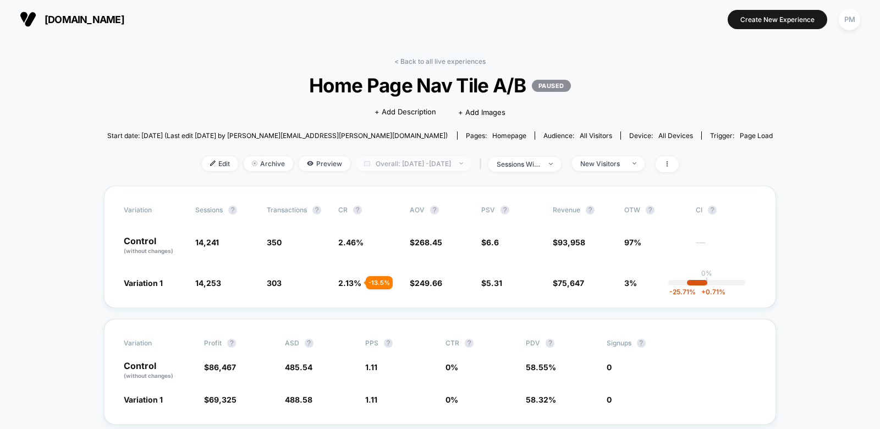
click at [395, 162] on span "Overall: Aug 6, 2025 - Aug 11, 2025" at bounding box center [414, 163] width 116 height 15
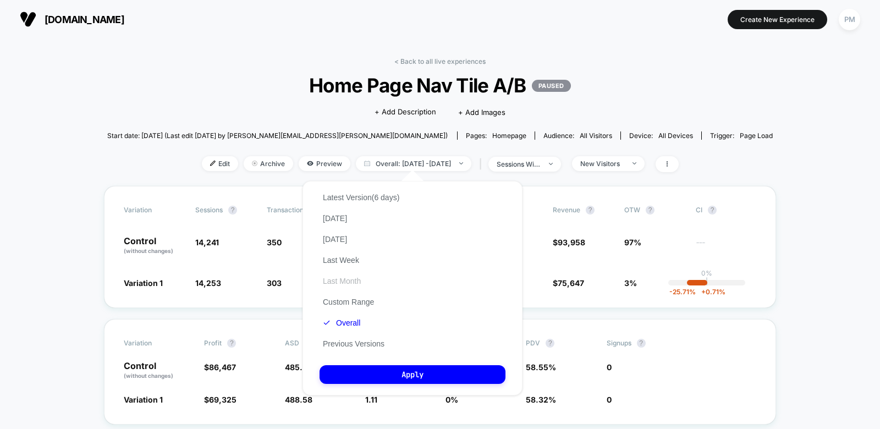
click at [341, 283] on button "Last Month" at bounding box center [342, 281] width 45 height 10
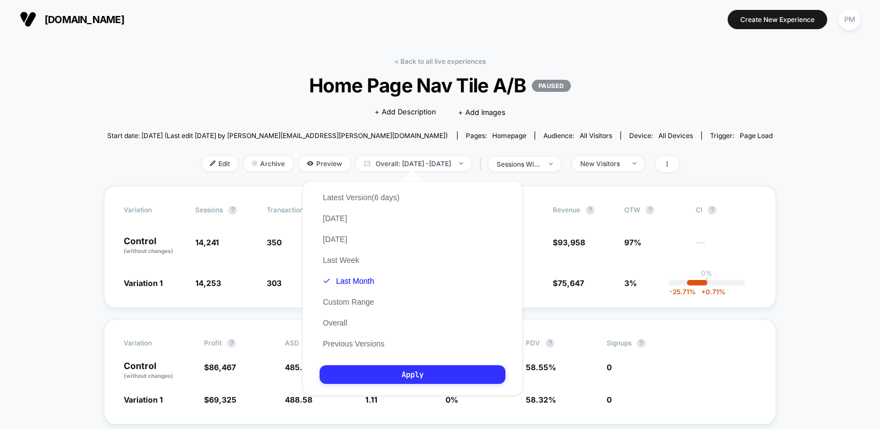
click at [361, 367] on button "Apply" at bounding box center [413, 374] width 186 height 19
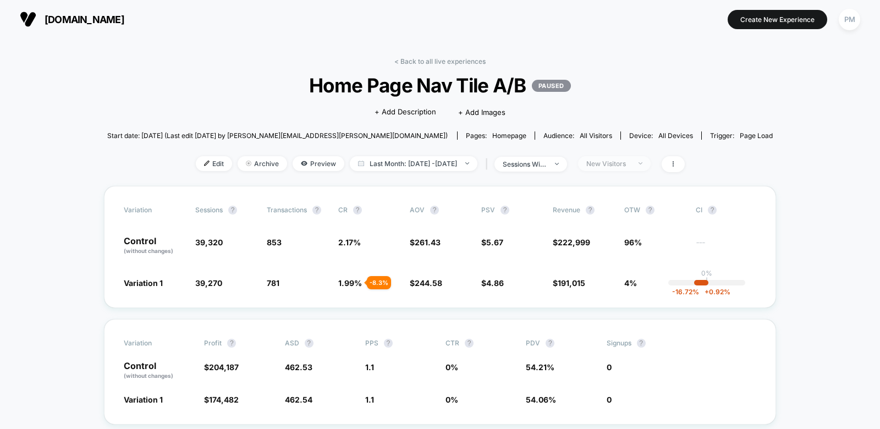
click at [630, 163] on div "New Visitors" at bounding box center [608, 164] width 44 height 8
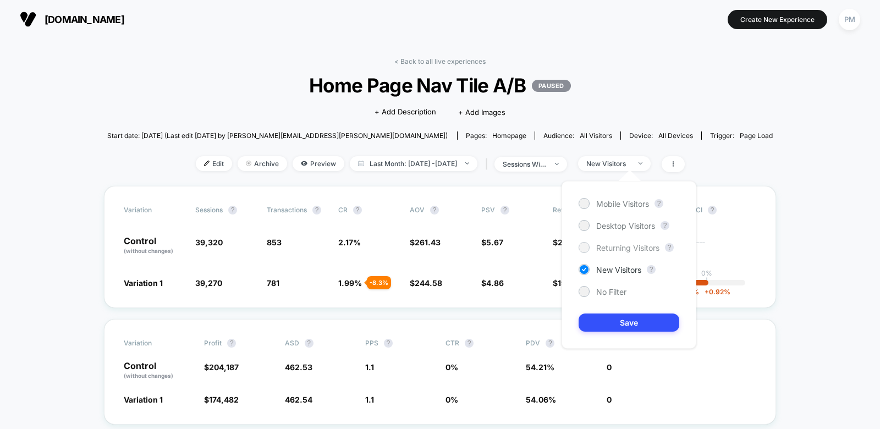
click at [613, 250] on span "Returning Visitors" at bounding box center [627, 247] width 63 height 9
click at [613, 327] on button "Save" at bounding box center [629, 323] width 101 height 18
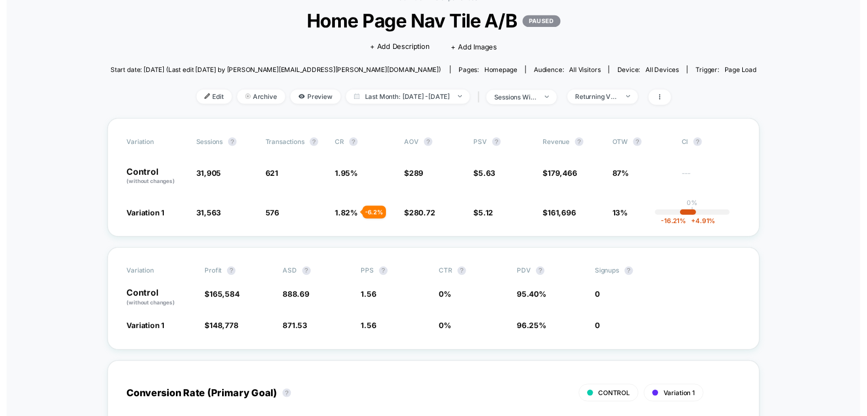
scroll to position [65, 0]
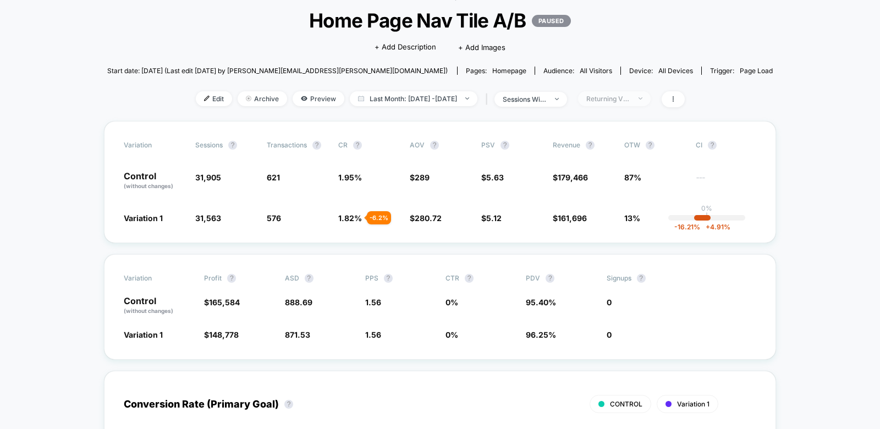
click at [630, 98] on div "Returning Visitors" at bounding box center [608, 99] width 44 height 8
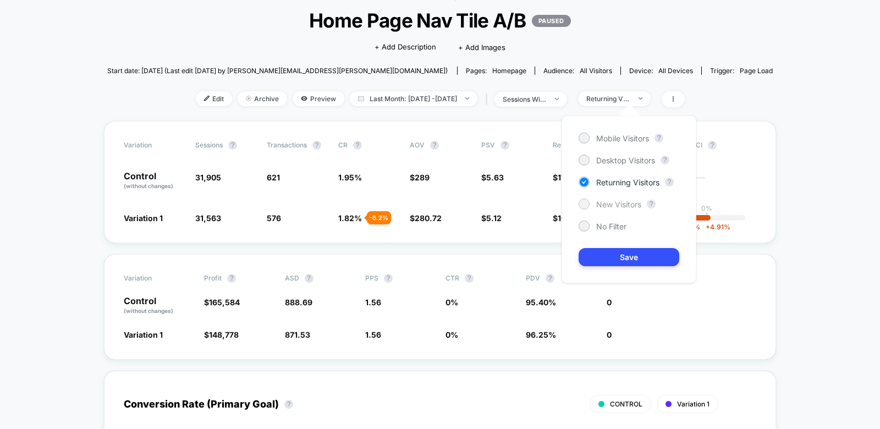
click at [617, 201] on span "New Visitors" at bounding box center [618, 204] width 45 height 9
click at [617, 256] on button "Save" at bounding box center [629, 257] width 101 height 18
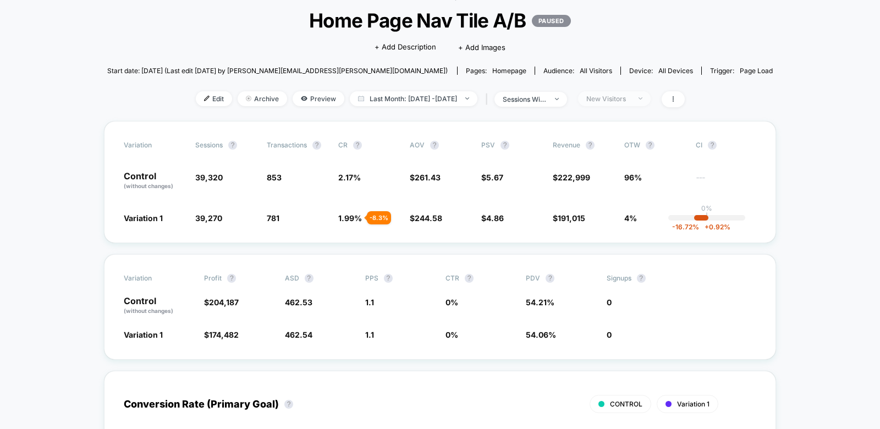
click at [641, 103] on span "New Visitors" at bounding box center [614, 98] width 73 height 15
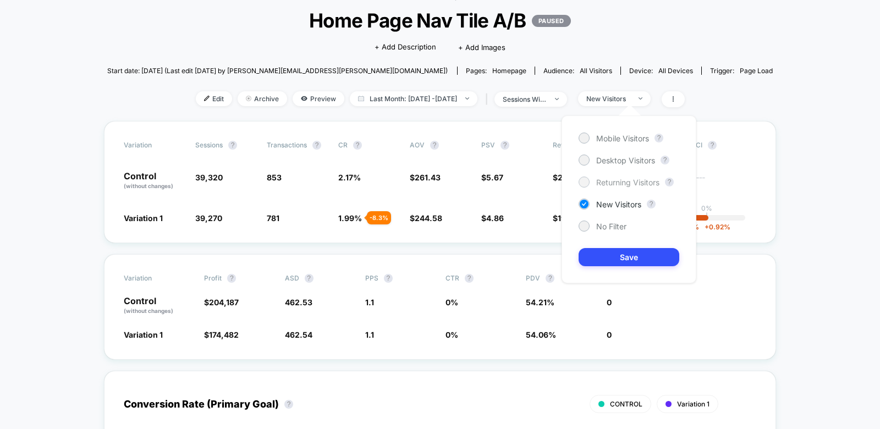
click at [615, 183] on span "Returning Visitors" at bounding box center [627, 182] width 63 height 9
click at [630, 254] on button "Save" at bounding box center [629, 257] width 101 height 18
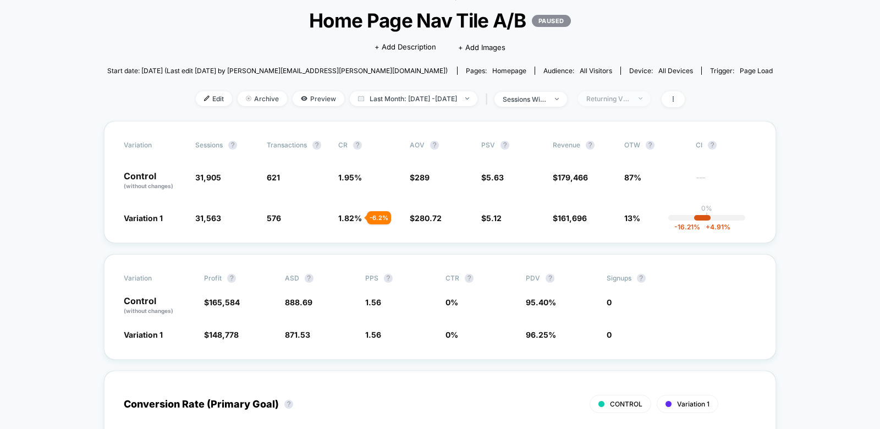
click at [630, 96] on div "Returning Visitors" at bounding box center [608, 99] width 44 height 8
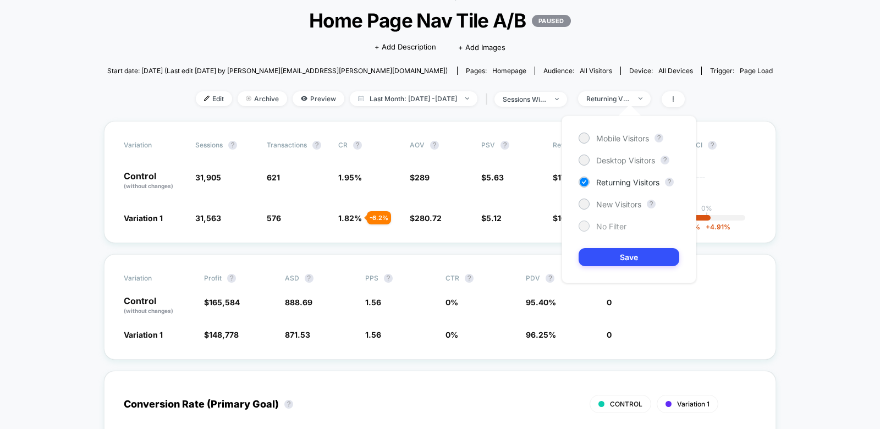
click at [613, 228] on span "No Filter" at bounding box center [611, 226] width 30 height 9
click at [613, 246] on div "Mobile Visitors ? Desktop Visitors ? Returning Visitors ? New Visitors ? No Fil…" at bounding box center [629, 200] width 135 height 168
click at [614, 251] on button "Save" at bounding box center [629, 257] width 101 height 18
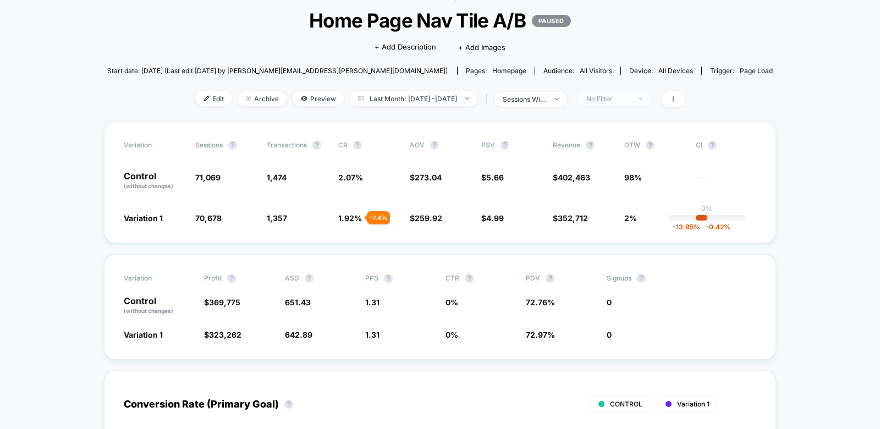
click at [627, 99] on div "No Filter" at bounding box center [608, 99] width 44 height 8
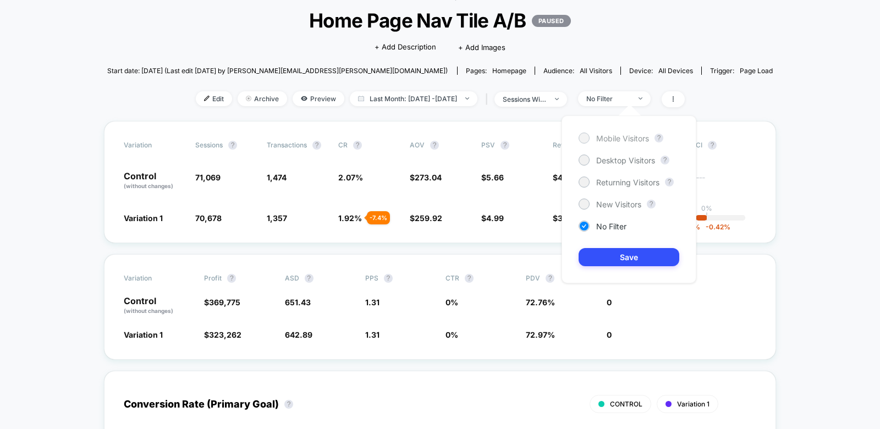
click at [585, 133] on div at bounding box center [584, 138] width 11 height 11
click at [608, 257] on button "Save" at bounding box center [629, 257] width 101 height 18
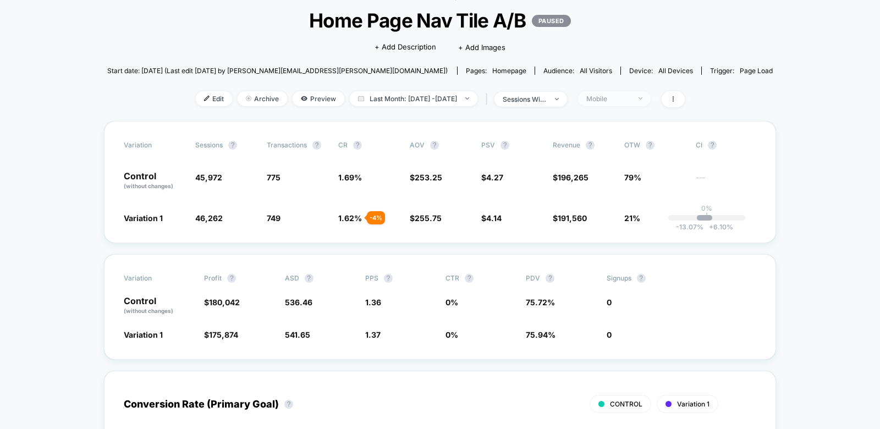
click at [630, 96] on div "Mobile" at bounding box center [608, 99] width 44 height 8
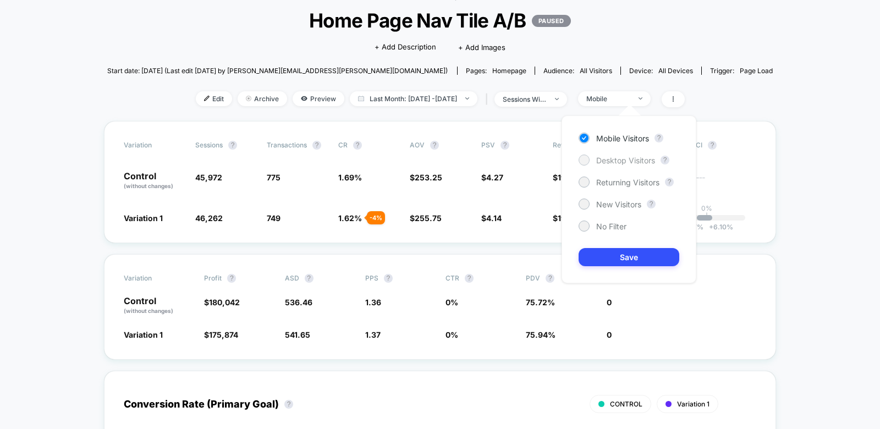
click at [635, 161] on span "Desktop Visitors" at bounding box center [625, 160] width 59 height 9
click at [625, 254] on button "Save" at bounding box center [629, 257] width 101 height 18
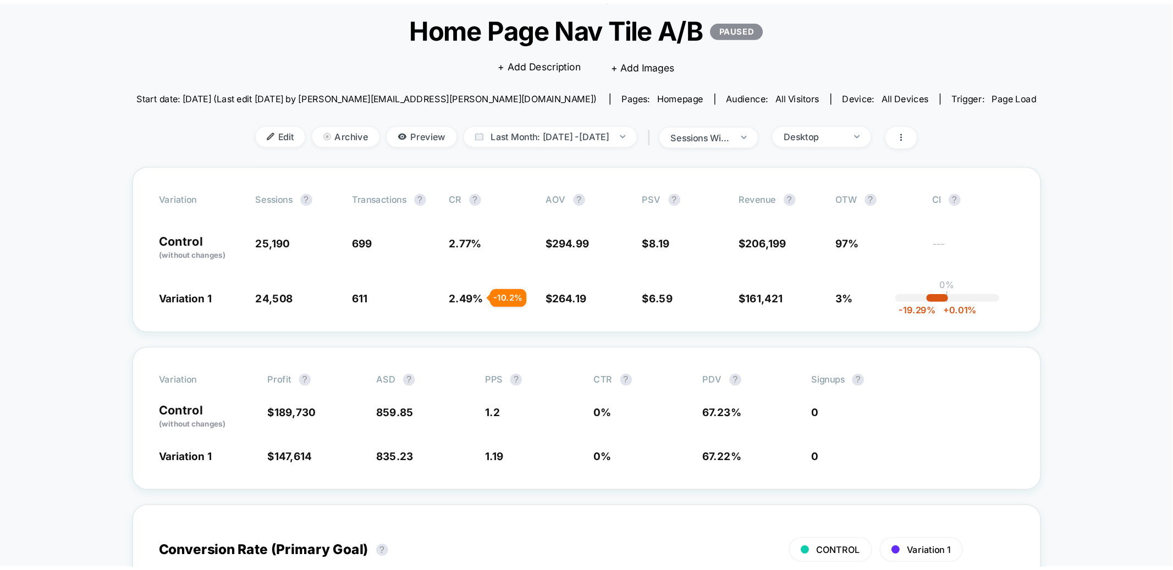
scroll to position [65, 0]
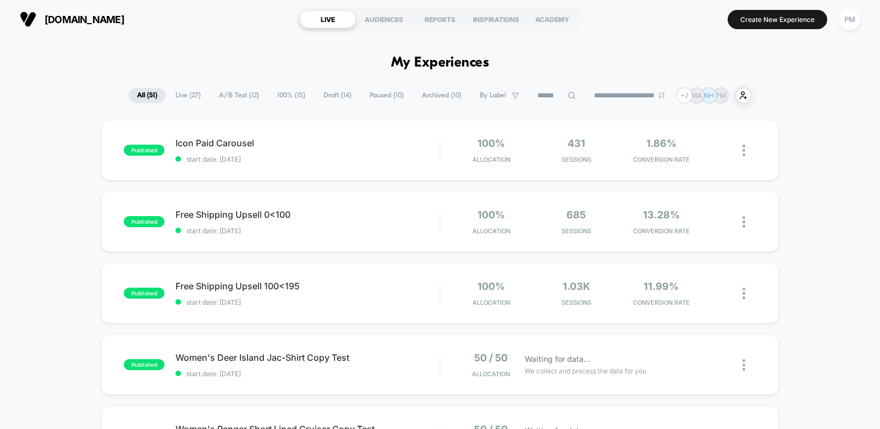
click at [193, 94] on span "Live ( 27 )" at bounding box center [188, 95] width 42 height 15
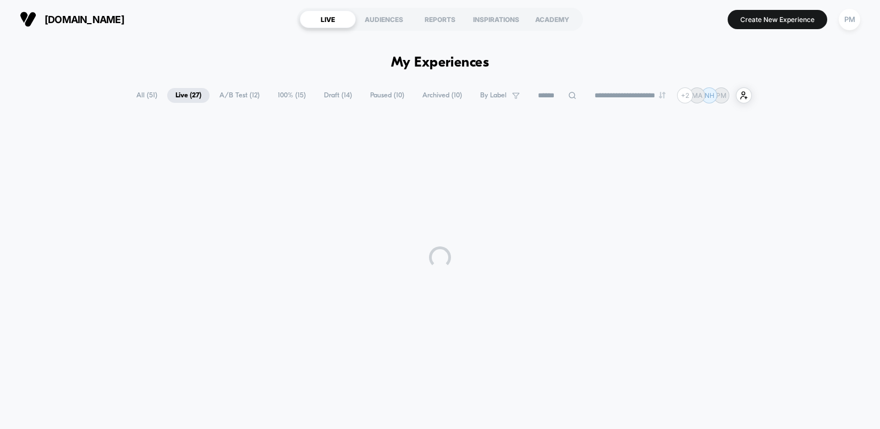
click at [231, 94] on span "A/B Test ( 12 )" at bounding box center [239, 95] width 57 height 15
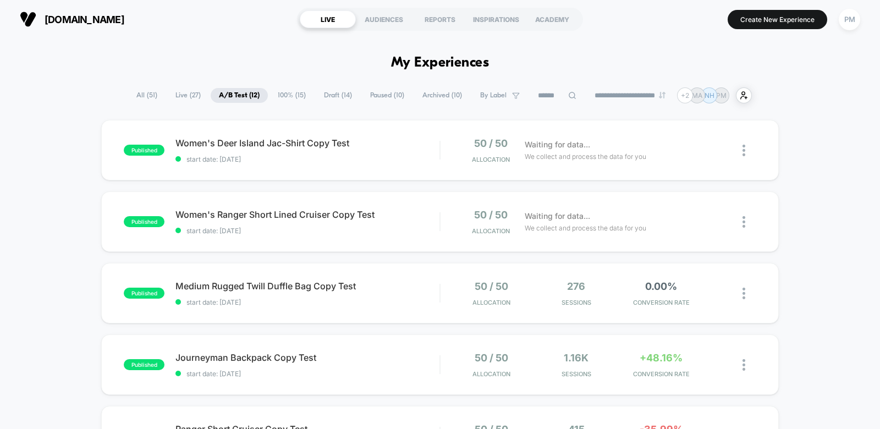
click at [292, 95] on span "100% ( 15 )" at bounding box center [292, 95] width 45 height 15
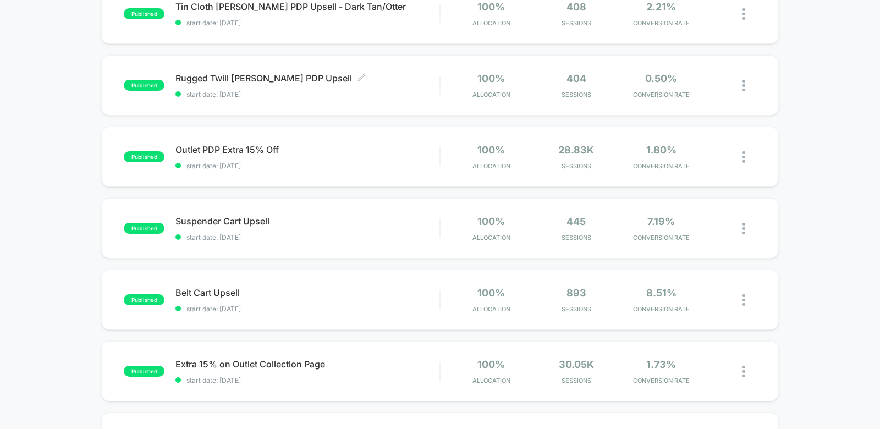
scroll to position [422, 0]
click at [338, 298] on div "Belt Cart Upsell Click to edit experience details Click to edit experience deta…" at bounding box center [307, 301] width 264 height 26
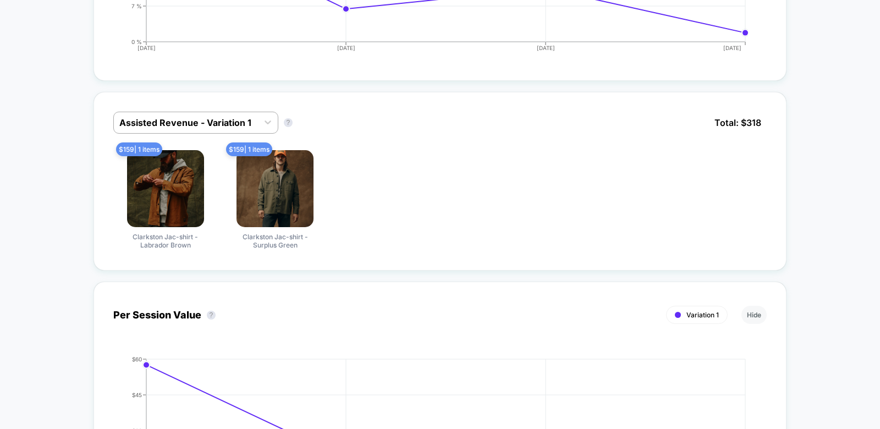
scroll to position [468, 0]
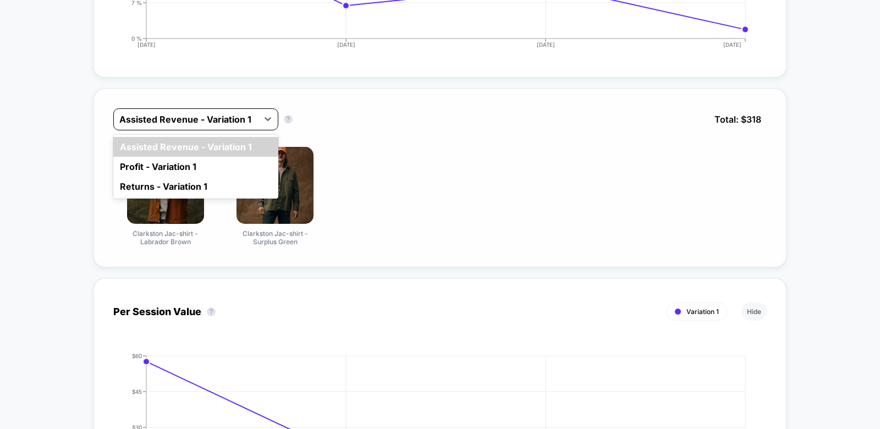
click at [244, 111] on div "Assisted Revenue - Variation 1" at bounding box center [186, 120] width 144 height 18
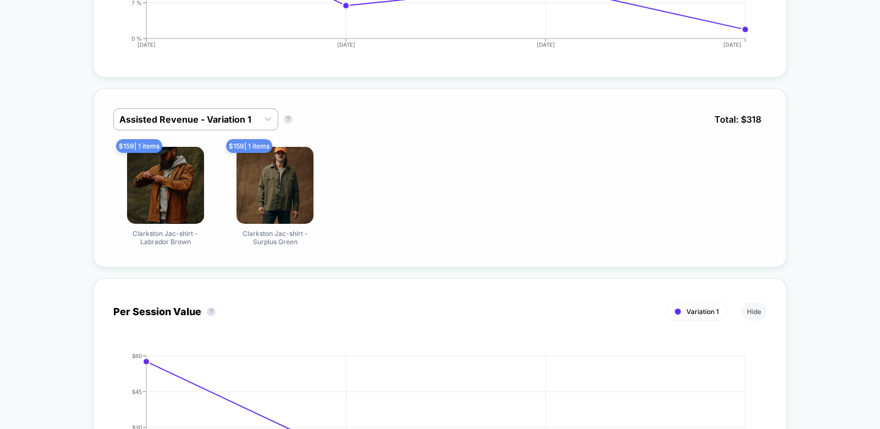
click at [362, 128] on div "Assisted Revenue - Variation 1 Assisted Revenue - Variation 1 ? Total: $ 318" at bounding box center [440, 127] width 654 height 39
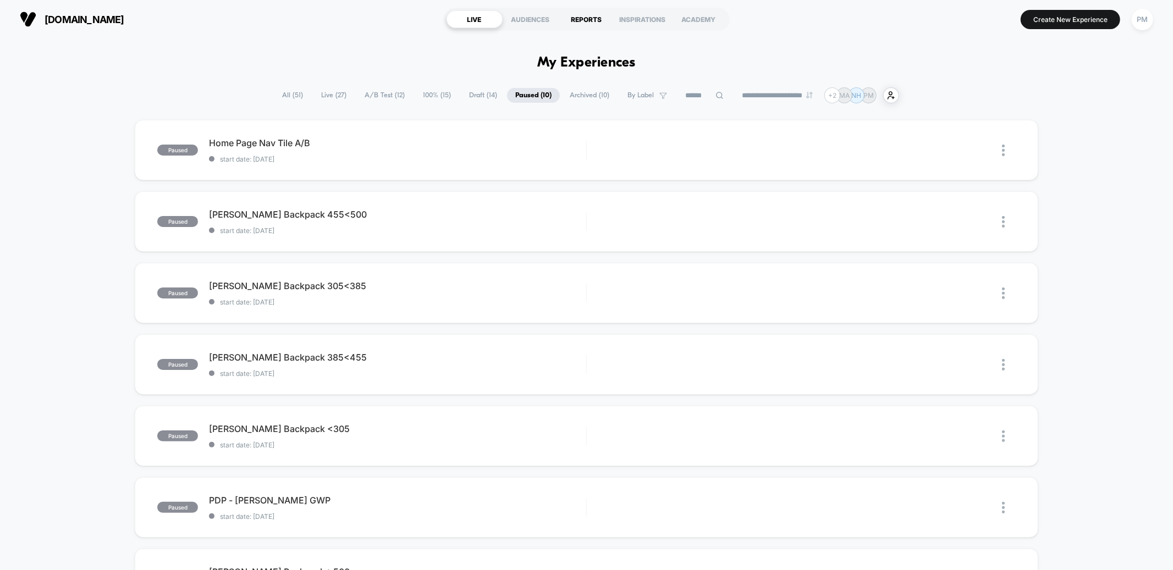
click at [581, 21] on div "REPORTS" at bounding box center [587, 19] width 56 height 18
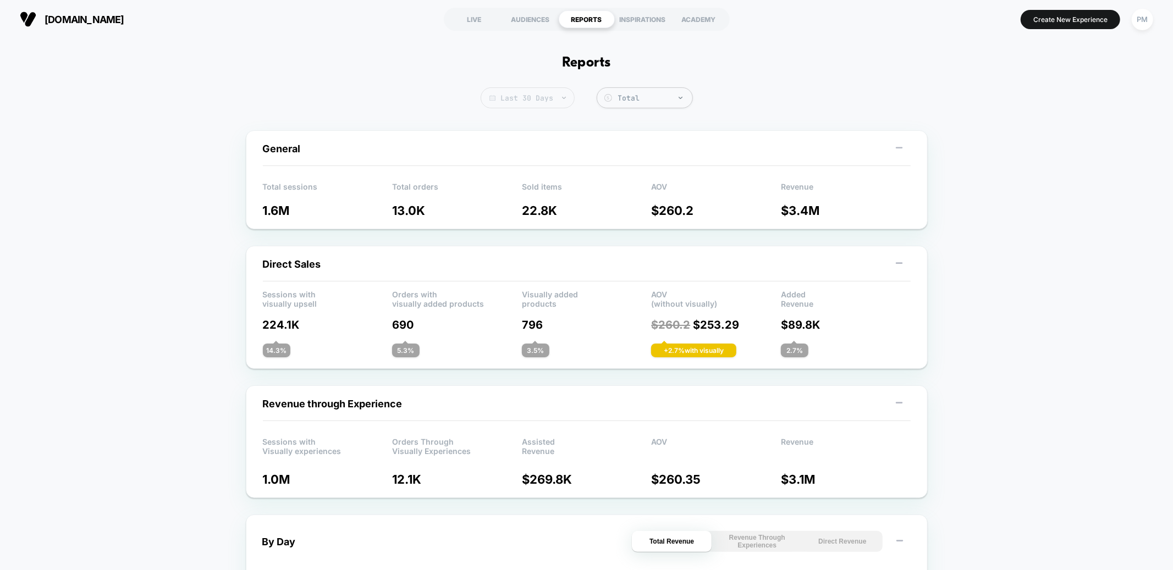
click at [542, 108] on span "Last 30 Days" at bounding box center [528, 97] width 94 height 21
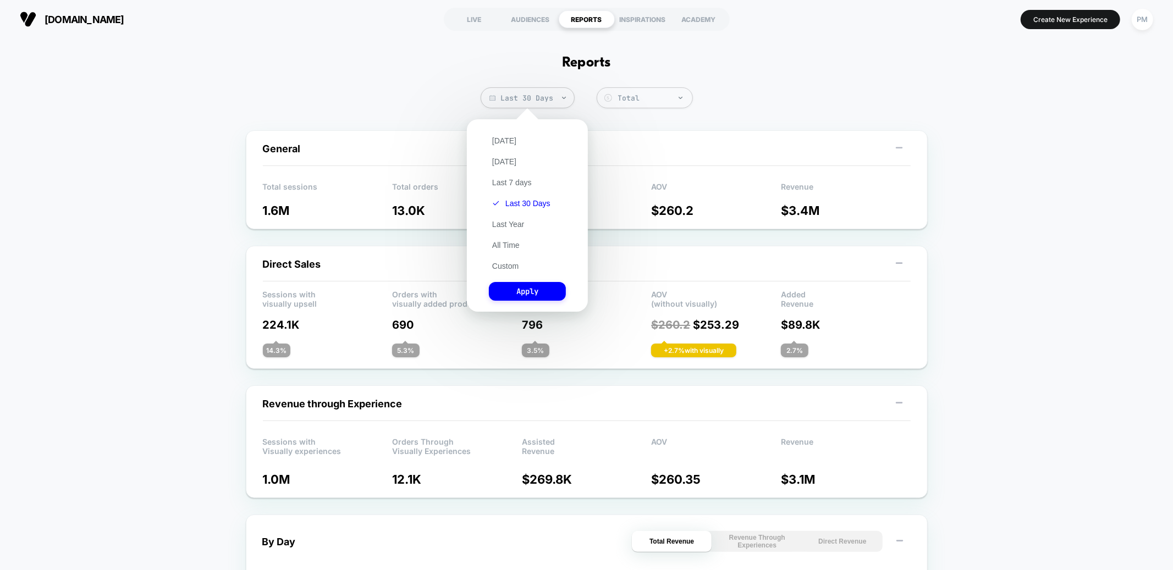
click at [511, 256] on div "[DATE] [DATE] Last 7 days Last 30 Days Last Year All Time Custom Apply" at bounding box center [527, 216] width 110 height 182
click at [511, 261] on button "Custom" at bounding box center [505, 266] width 33 height 10
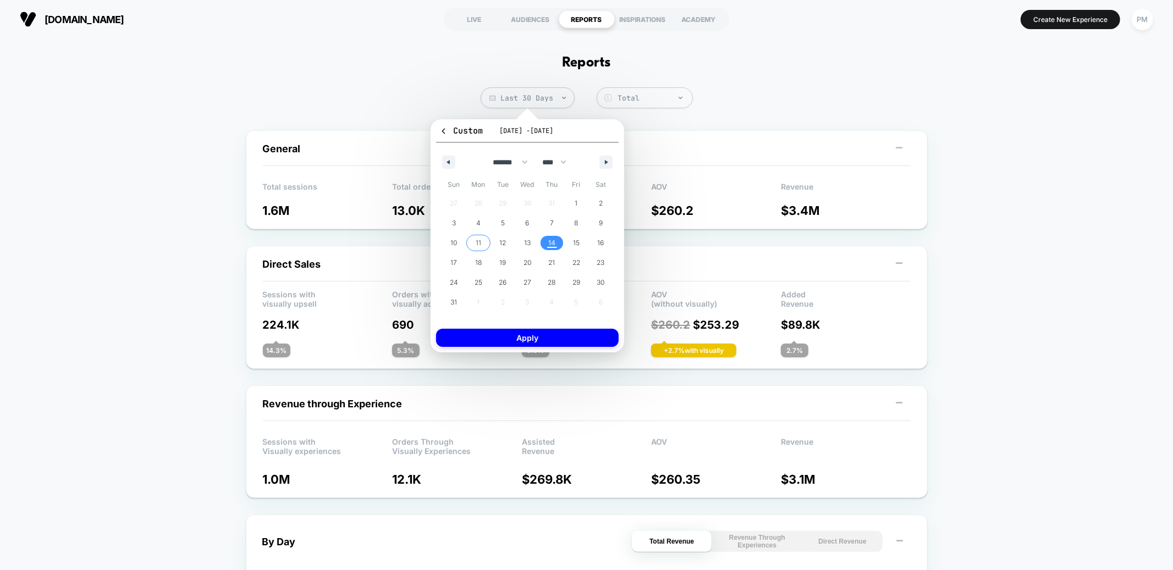
click at [483, 244] on span "11" at bounding box center [478, 243] width 25 height 14
click at [546, 243] on span "14" at bounding box center [552, 243] width 25 height 14
click at [537, 341] on button "Apply" at bounding box center [527, 338] width 183 height 18
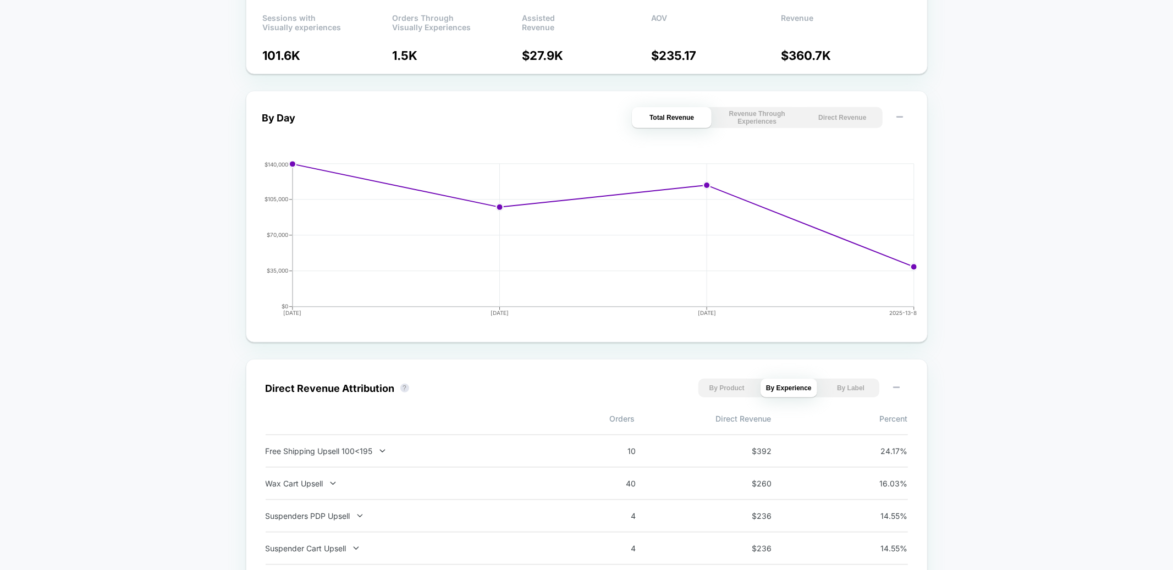
scroll to position [598, 0]
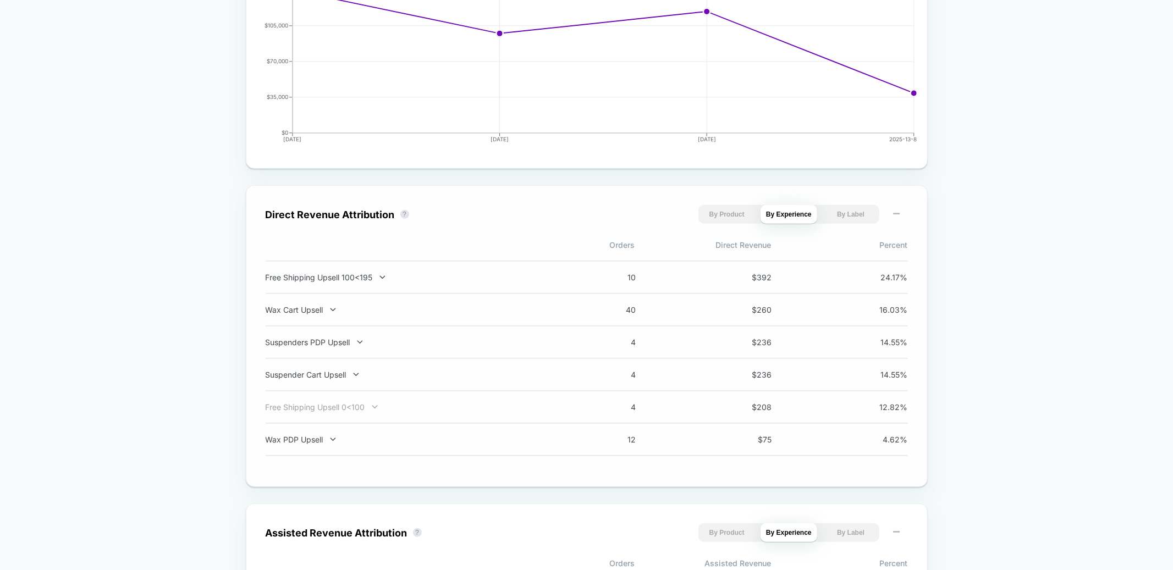
click at [368, 410] on div "Free Shipping Upsell 0<100" at bounding box center [410, 407] width 289 height 9
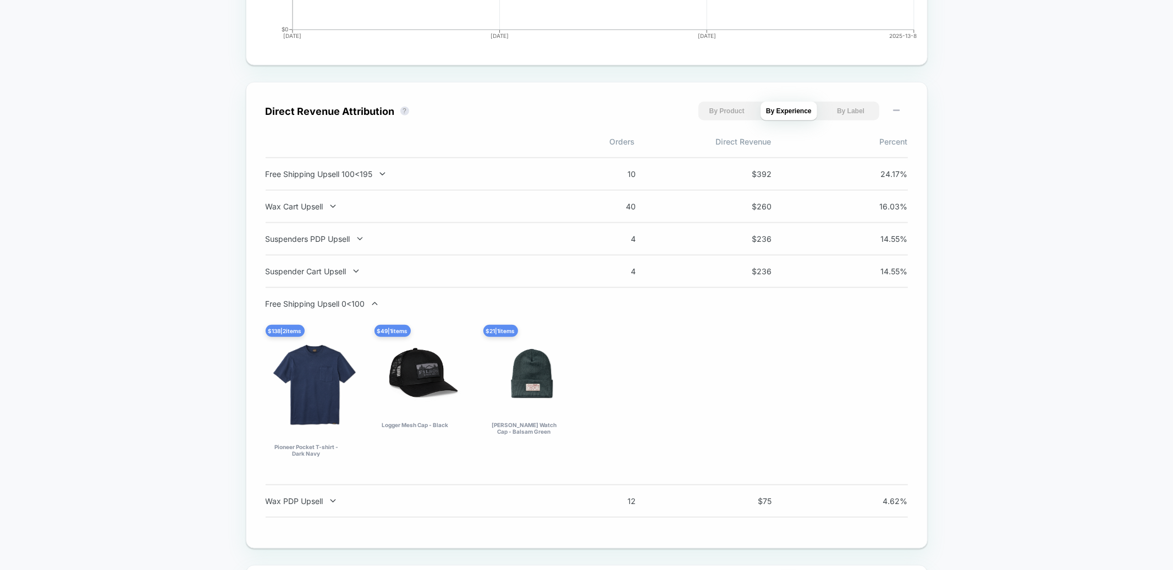
scroll to position [702, 0]
click at [360, 301] on div "Free Shipping Upsell 0<100" at bounding box center [410, 302] width 289 height 9
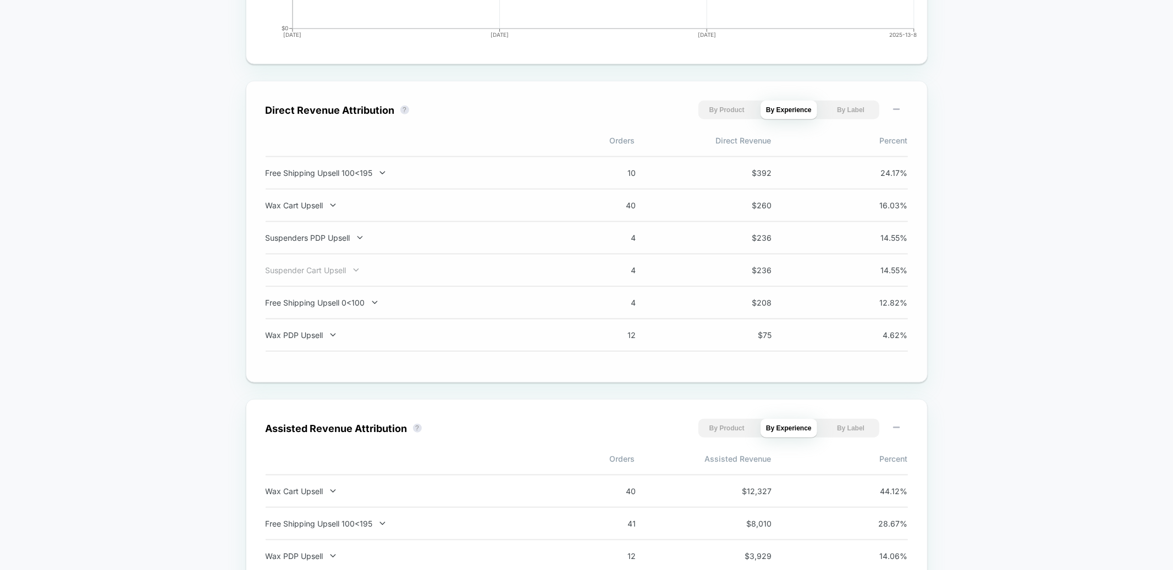
click at [341, 272] on div "Suspender Cart Upsell" at bounding box center [410, 270] width 289 height 9
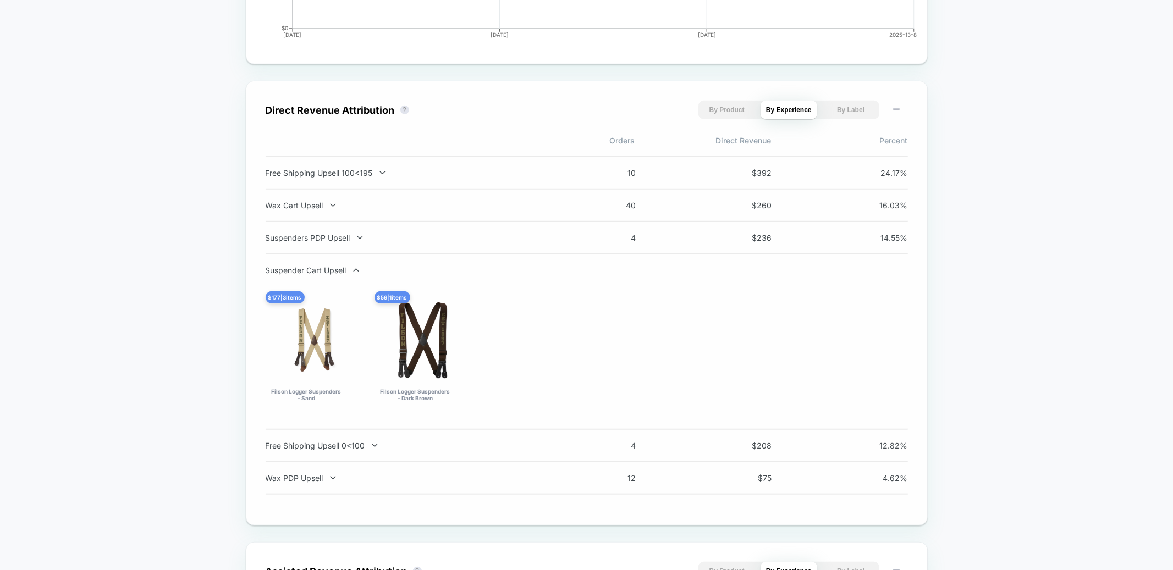
click at [341, 272] on div "Suspender Cart Upsell" at bounding box center [410, 270] width 289 height 9
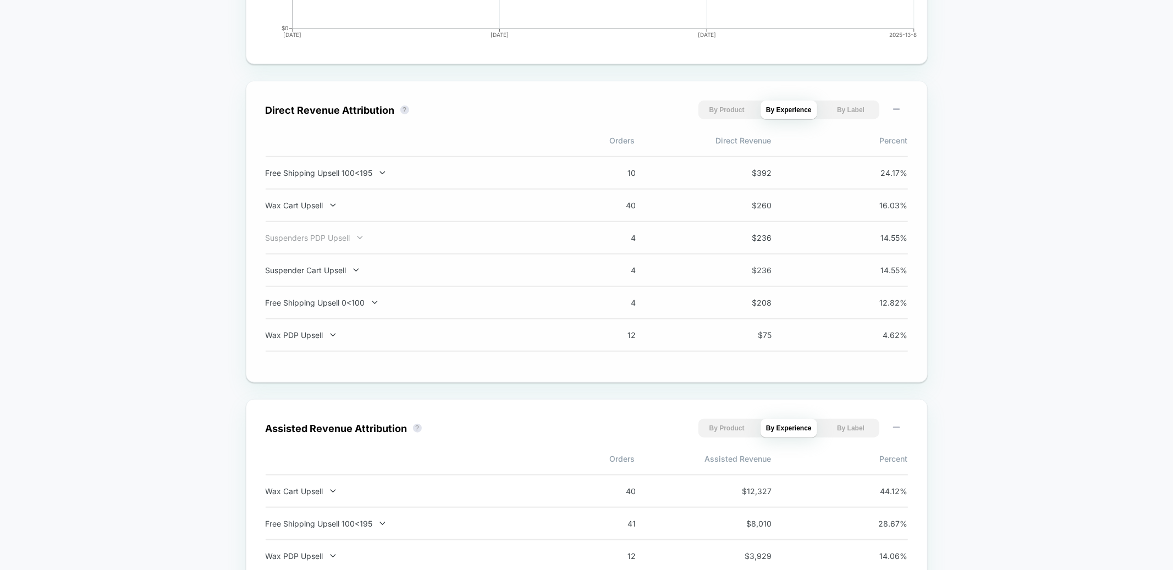
click at [341, 233] on div "Suspenders PDP Upsell" at bounding box center [410, 237] width 289 height 9
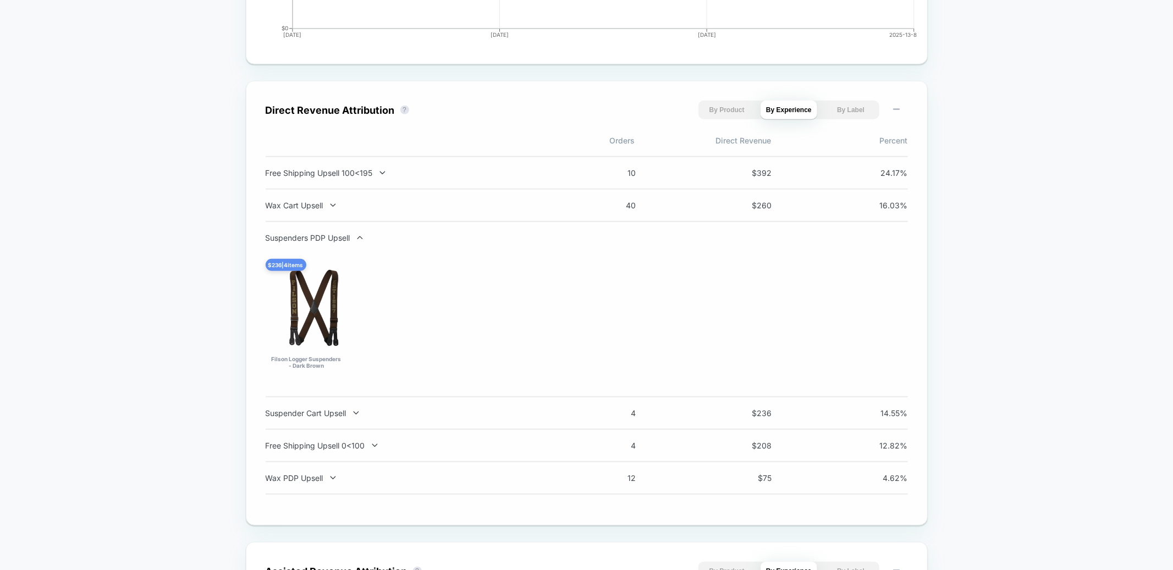
click at [341, 233] on div "Suspenders PDP Upsell" at bounding box center [410, 237] width 289 height 9
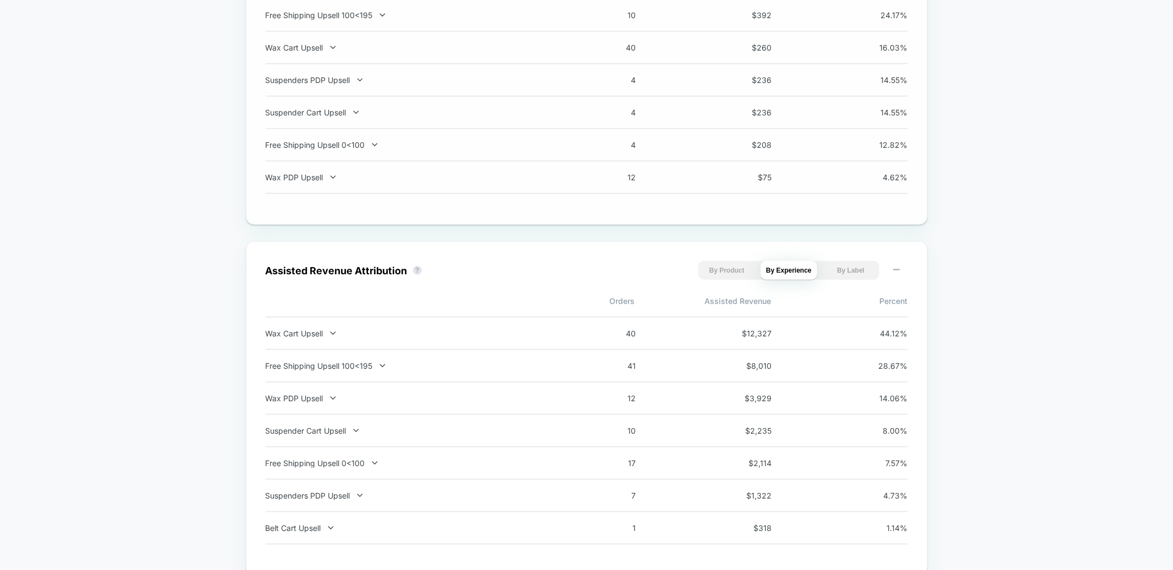
scroll to position [861, 0]
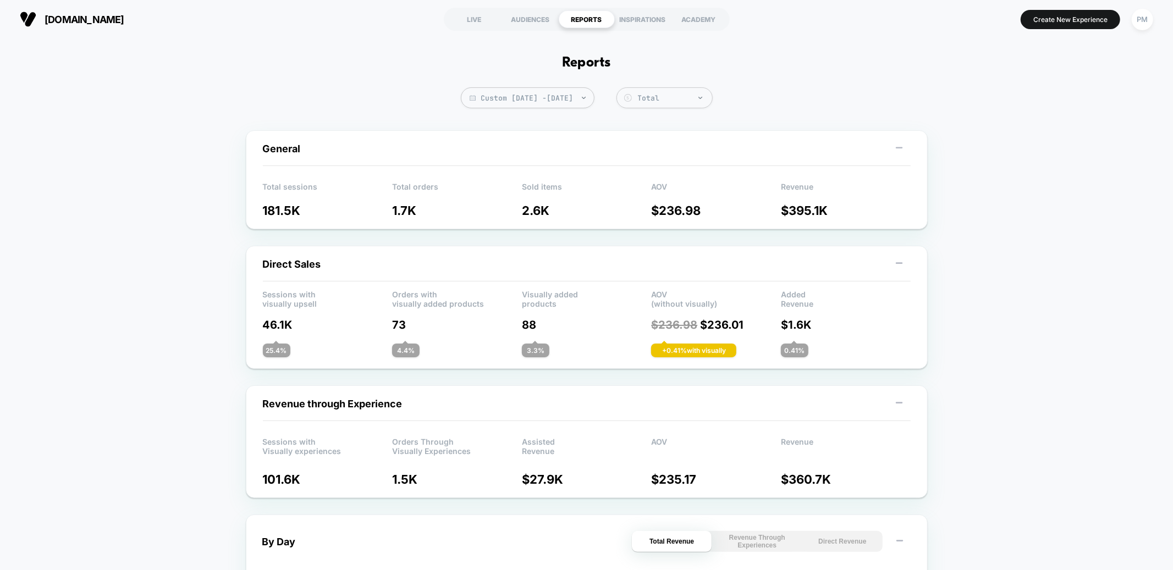
scroll to position [898, 0]
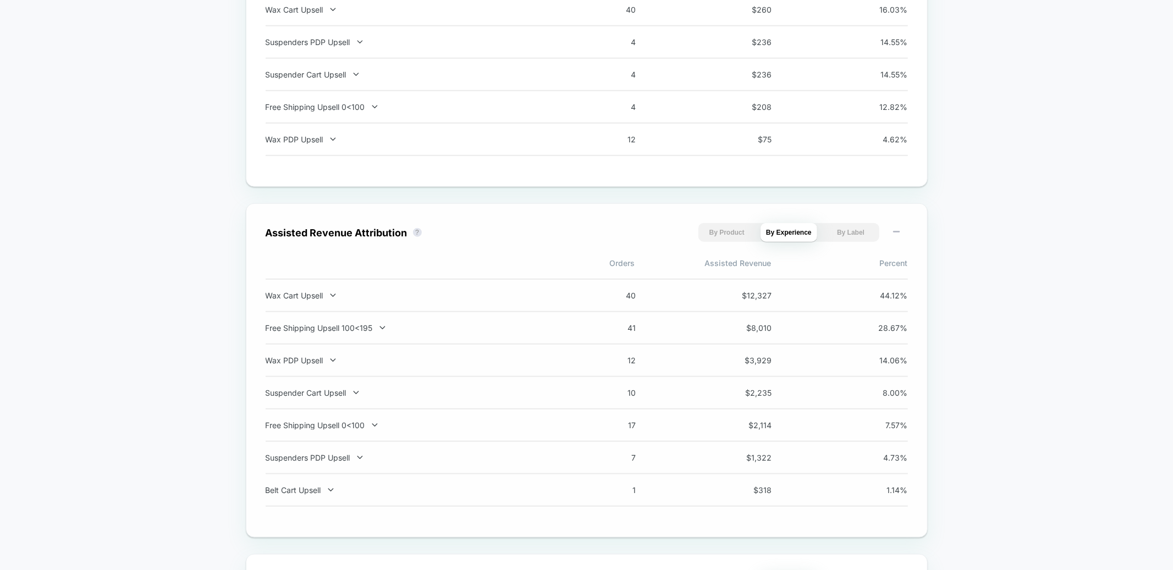
click at [432, 450] on div "Suspenders PDP Upsell 7 $ 1,322 4.73 %" at bounding box center [587, 458] width 642 height 32
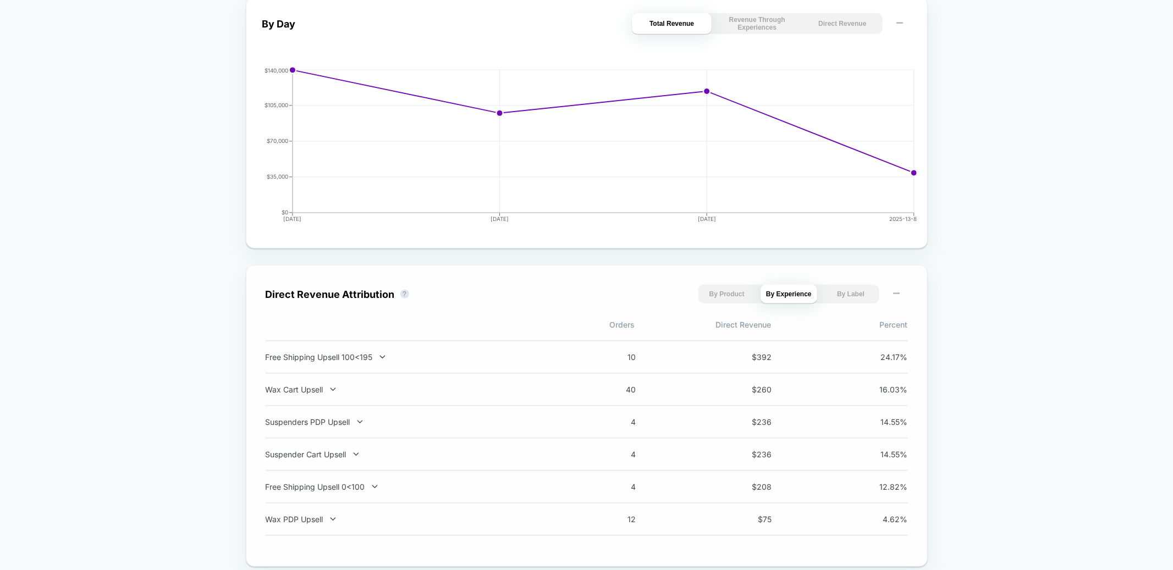
scroll to position [0, 0]
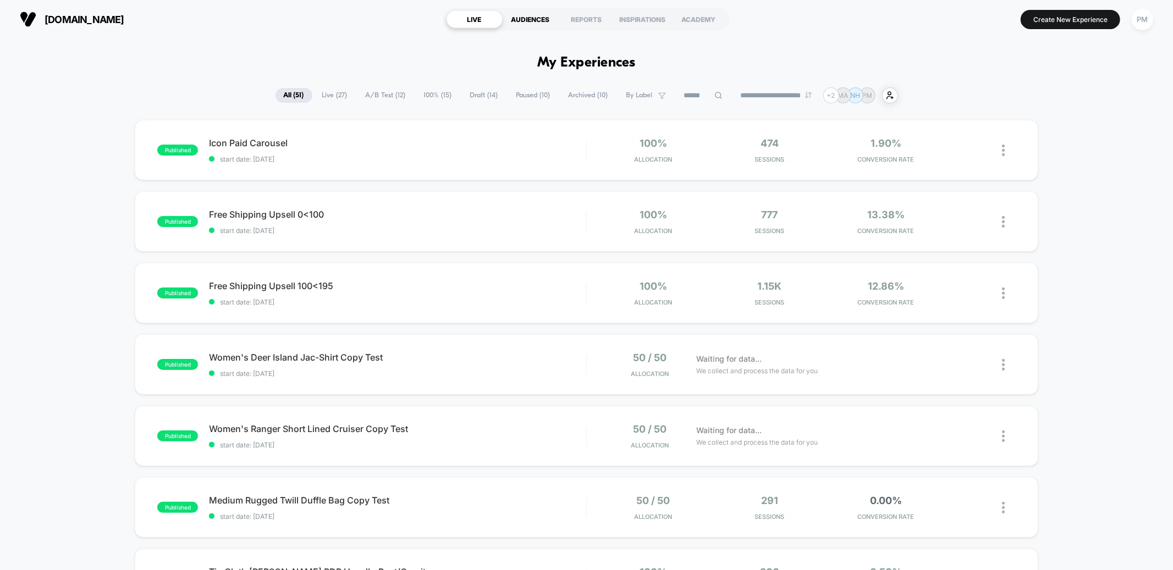
click at [551, 15] on div "AUDIENCES" at bounding box center [531, 19] width 56 height 18
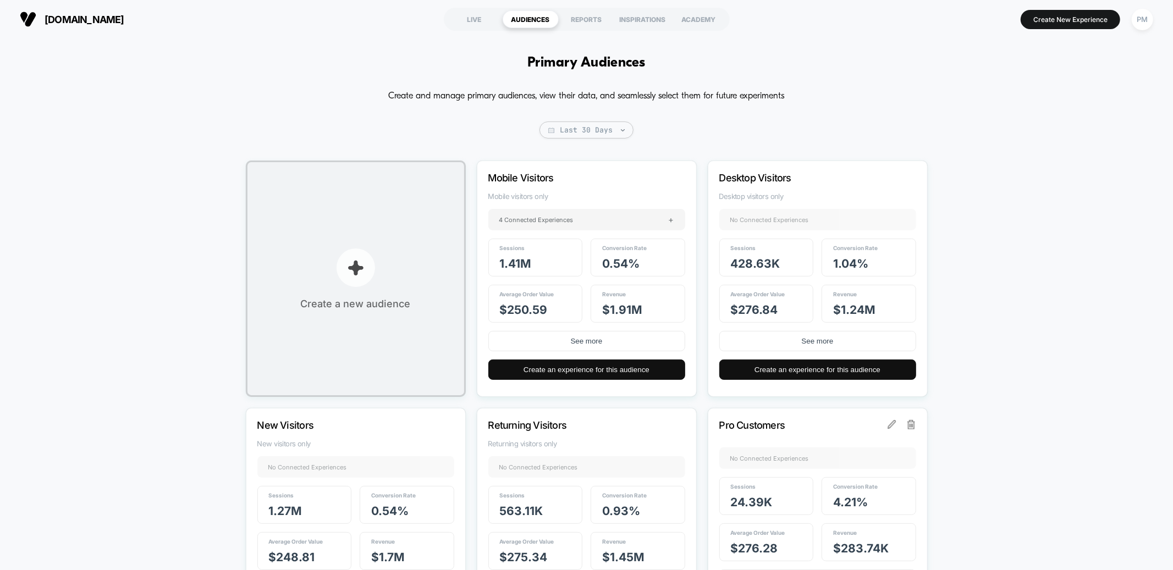
click at [381, 279] on button "Create a new audience" at bounding box center [356, 279] width 220 height 237
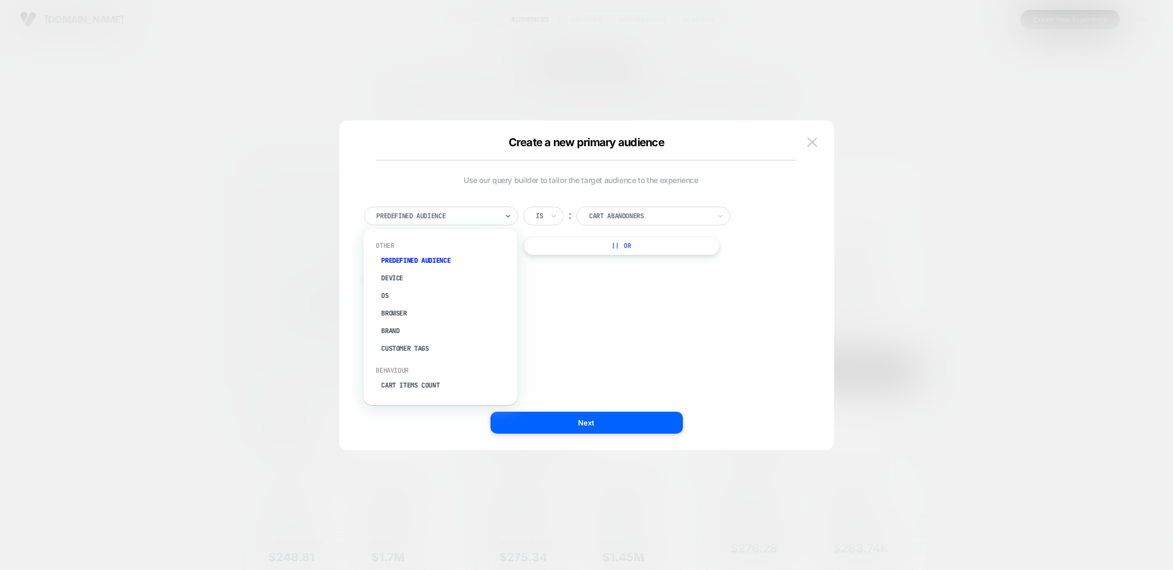
click at [485, 218] on div at bounding box center [437, 216] width 121 height 10
click at [453, 345] on div "Customer Tags" at bounding box center [446, 349] width 143 height 18
click at [628, 218] on div at bounding box center [645, 216] width 112 height 10
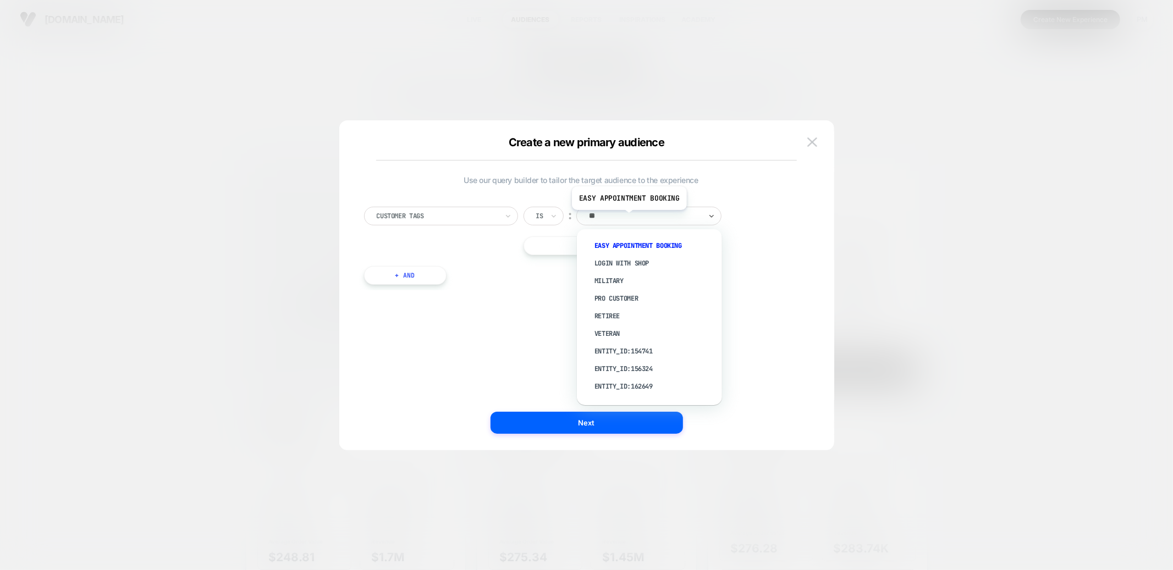
type input "***"
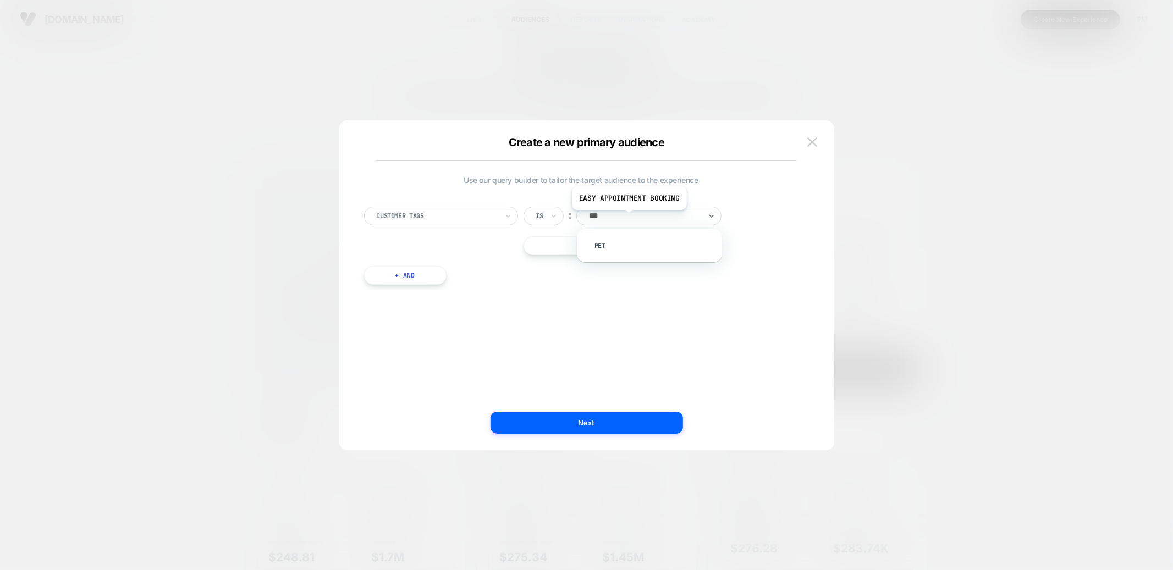
type input "****"
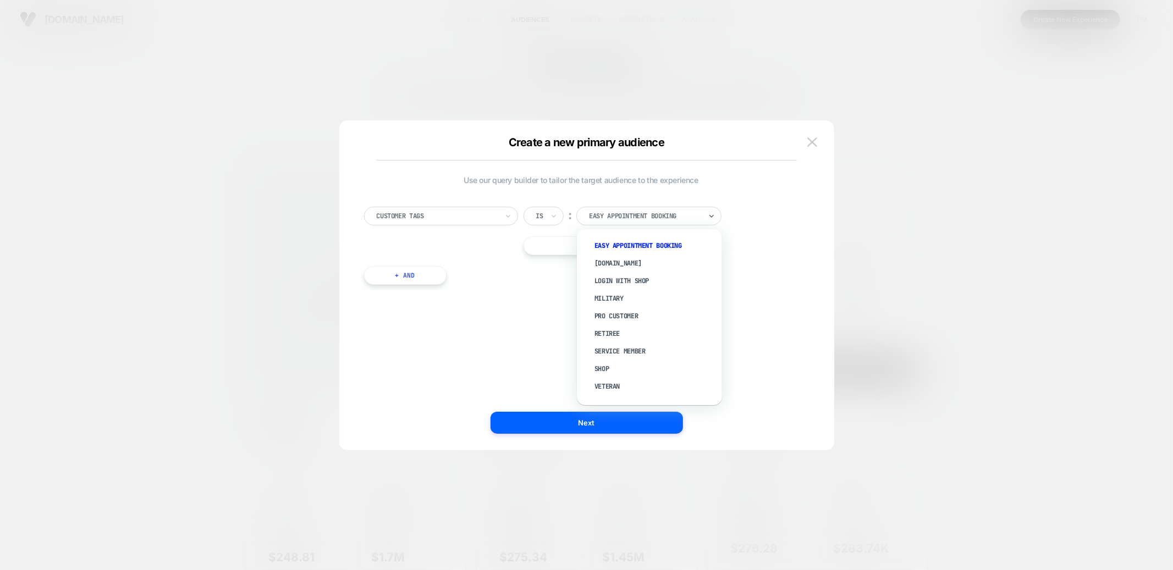
click at [793, 146] on div "Create a new primary audience" at bounding box center [586, 142] width 421 height 13
click at [807, 146] on img at bounding box center [812, 142] width 10 height 9
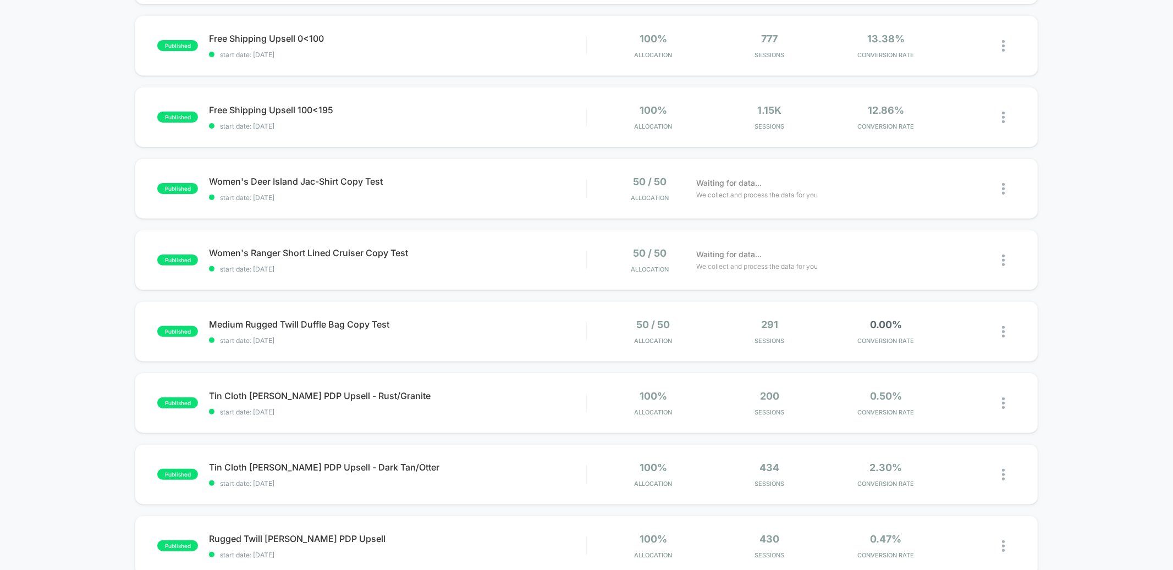
scroll to position [174, 0]
click at [73, 361] on div "published Icon Paid Carousel start date: [DATE] 100% Allocation 474 Sessions 1.…" at bounding box center [586, 397] width 1173 height 902
